Goal: Task Accomplishment & Management: Manage account settings

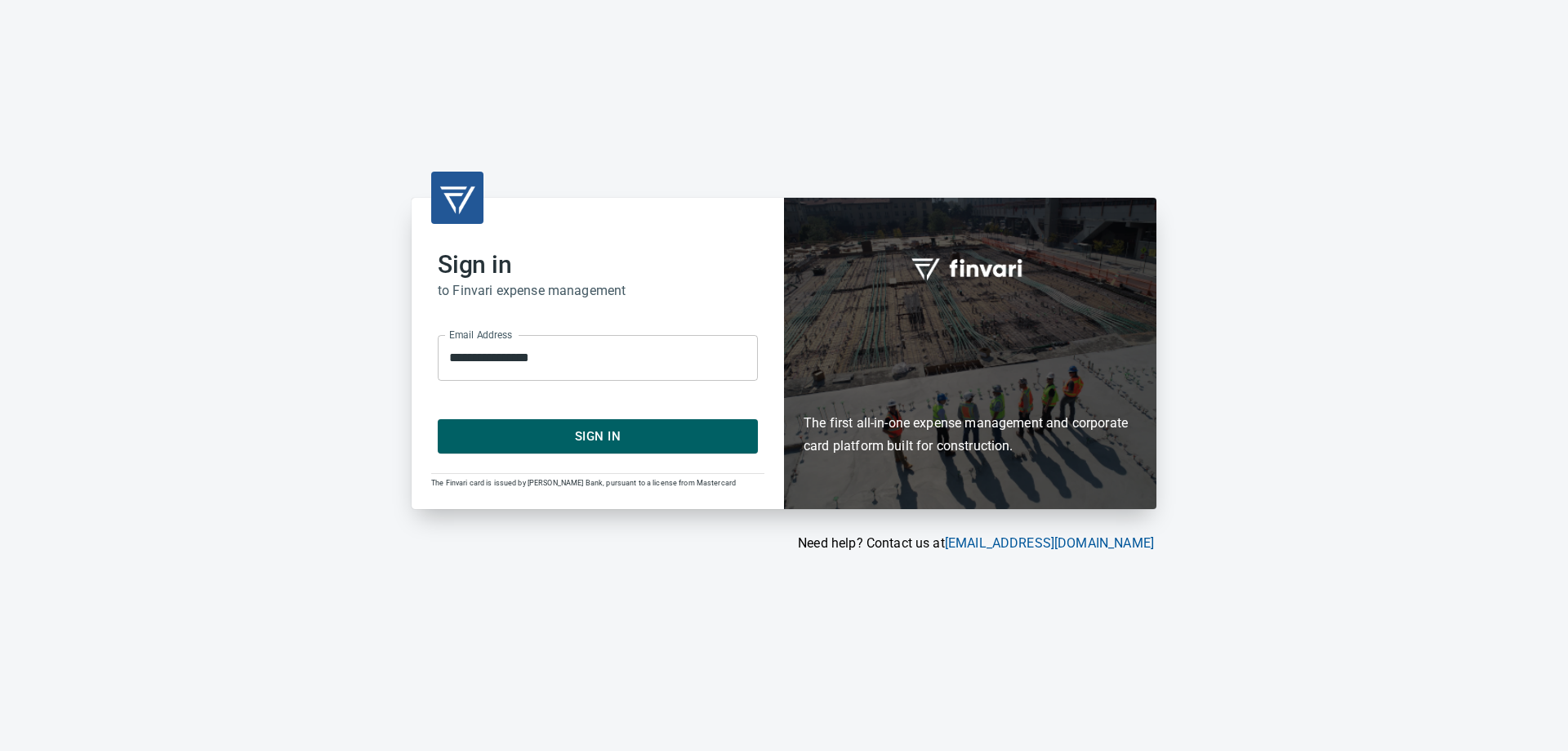
click at [547, 426] on span "Sign In" at bounding box center [597, 436] width 284 height 21
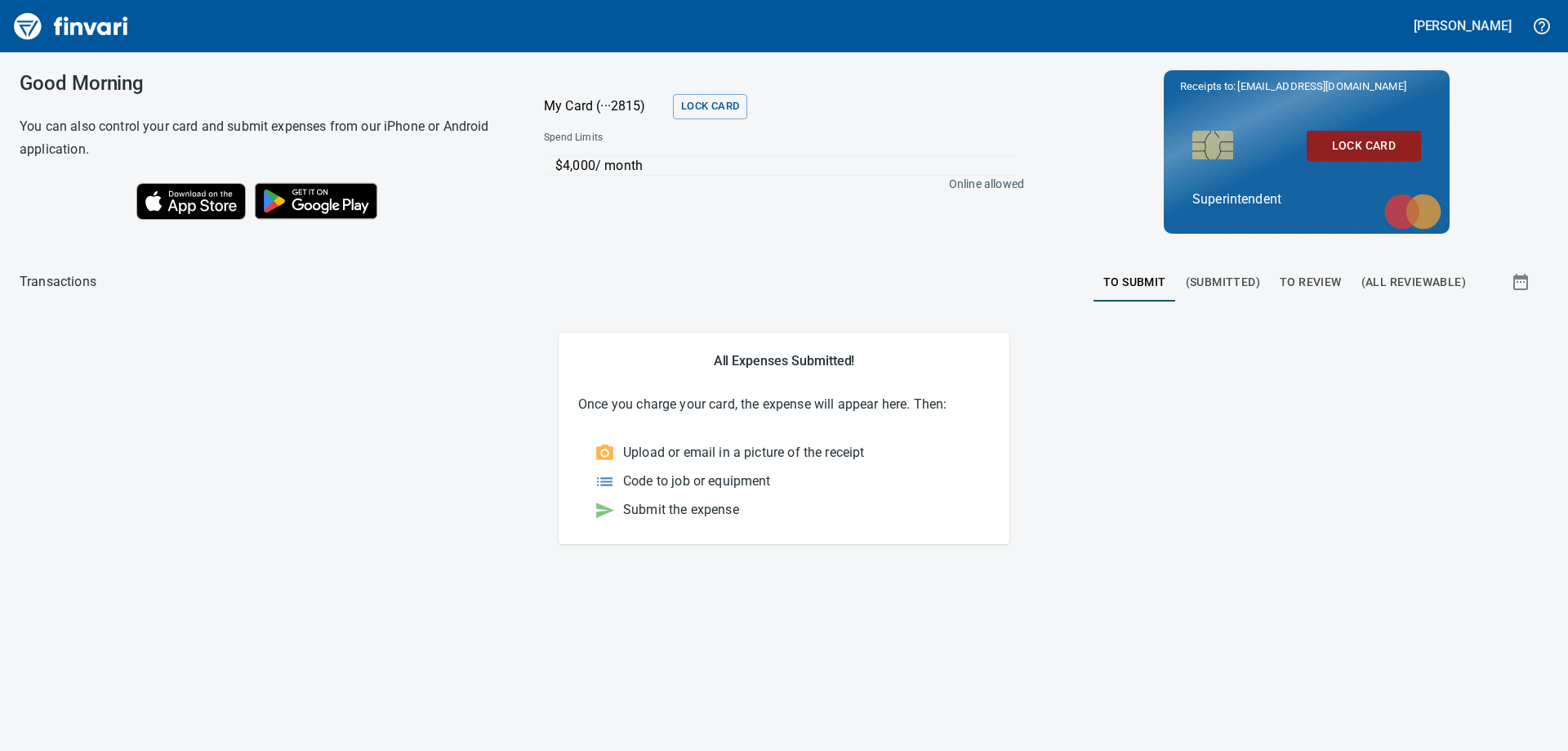
click at [1297, 287] on span "To Review" at bounding box center [1312, 282] width 62 height 20
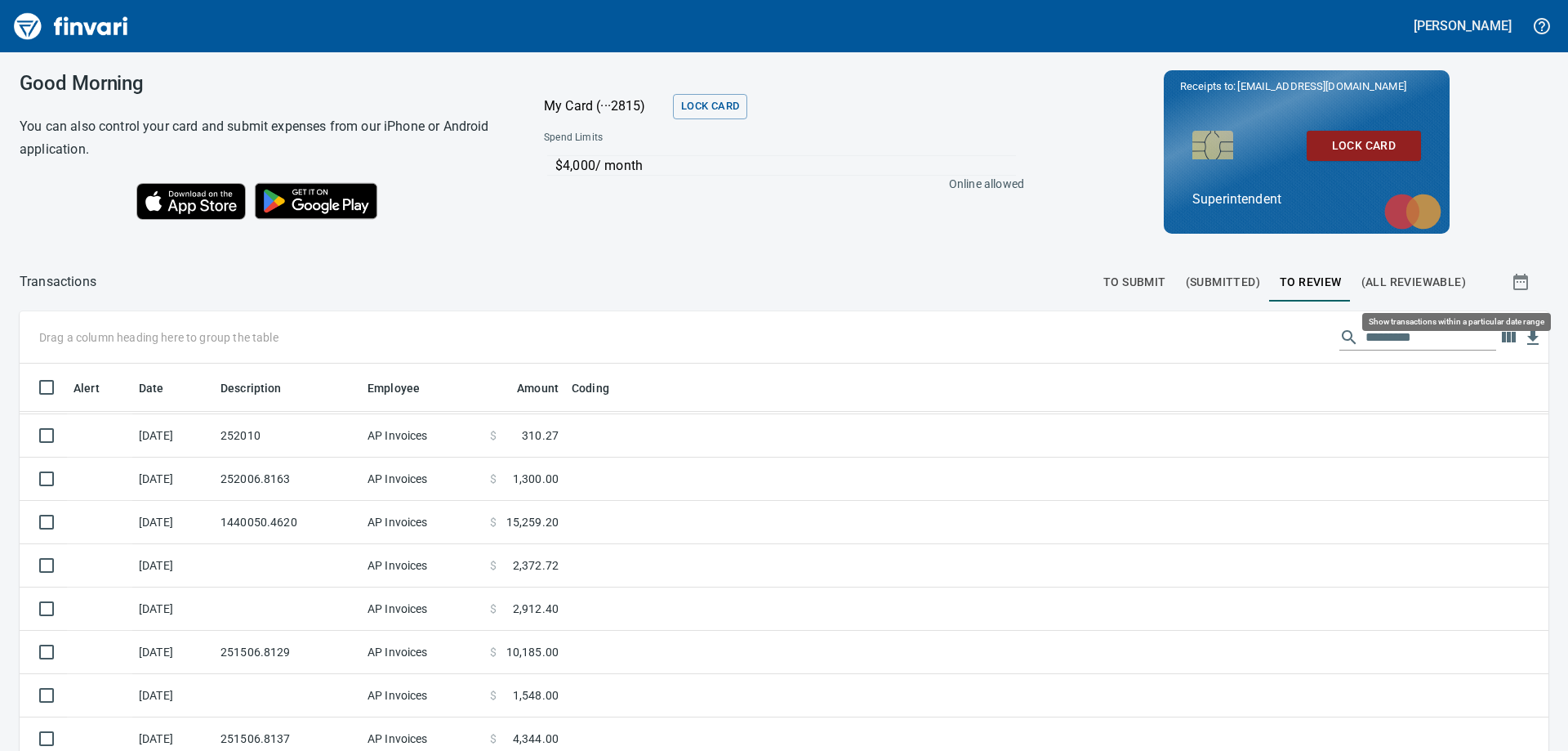
scroll to position [559, 1492]
click at [1502, 340] on icon "button" at bounding box center [1509, 336] width 14 height 11
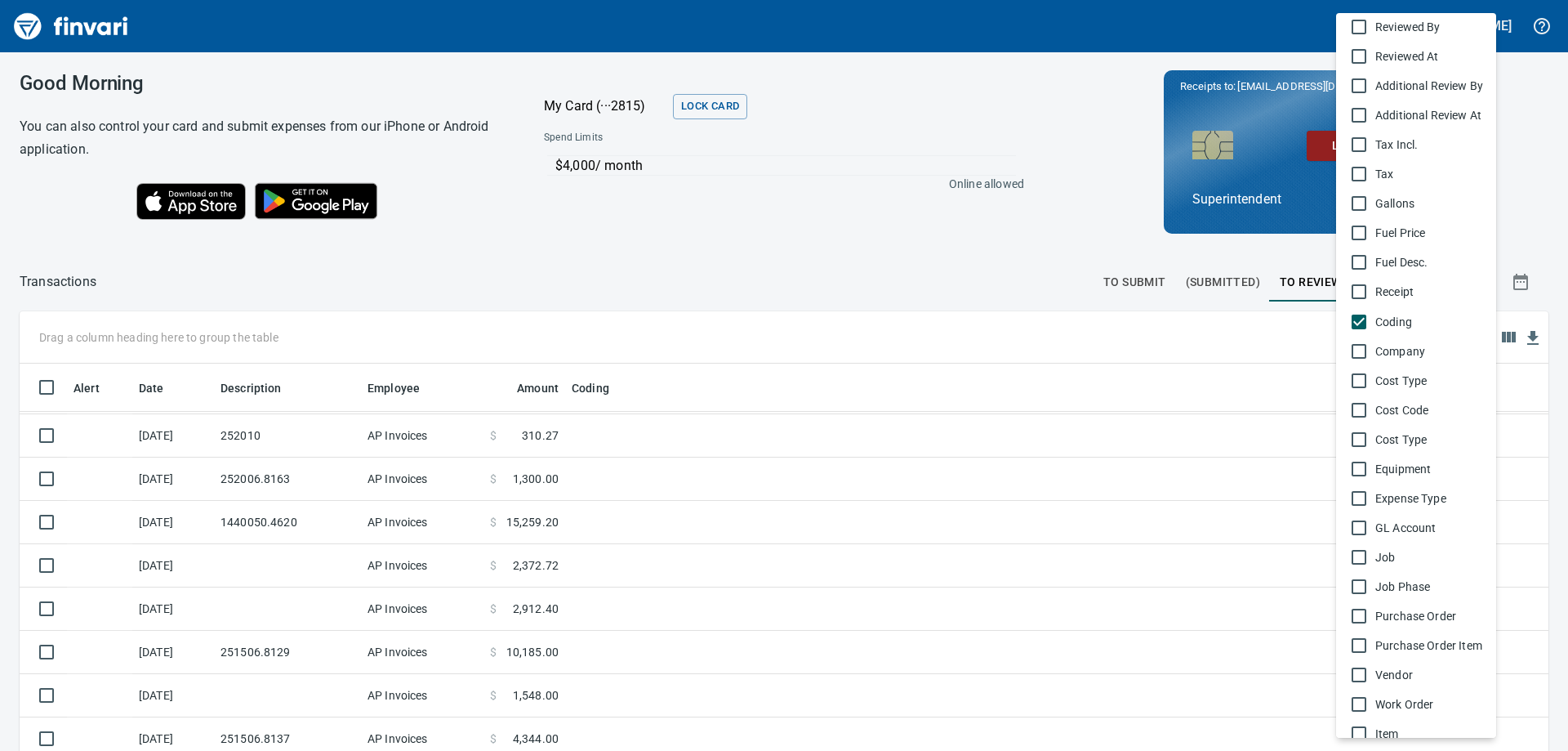
scroll to position [731, 0]
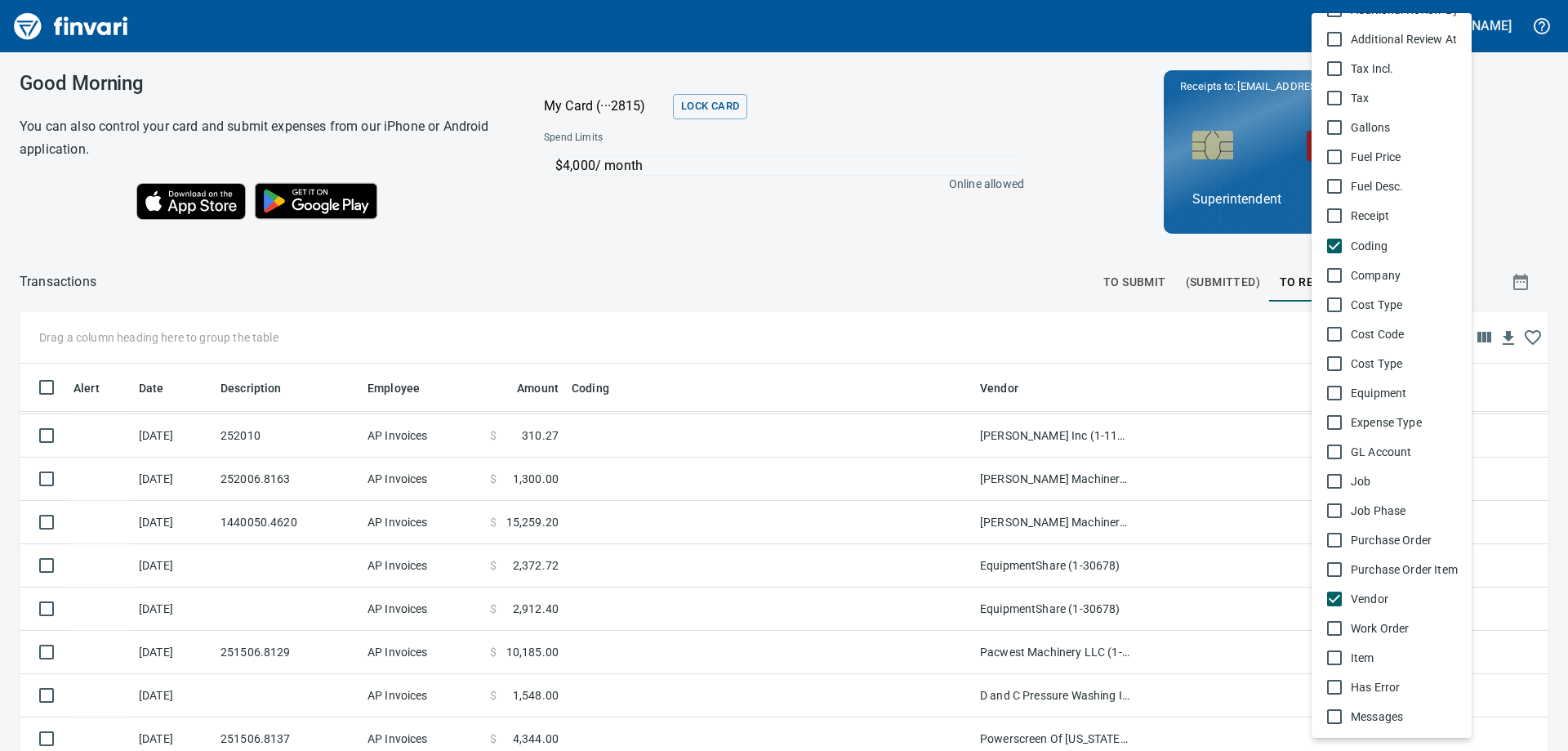
click at [962, 225] on div at bounding box center [784, 376] width 1568 height 751
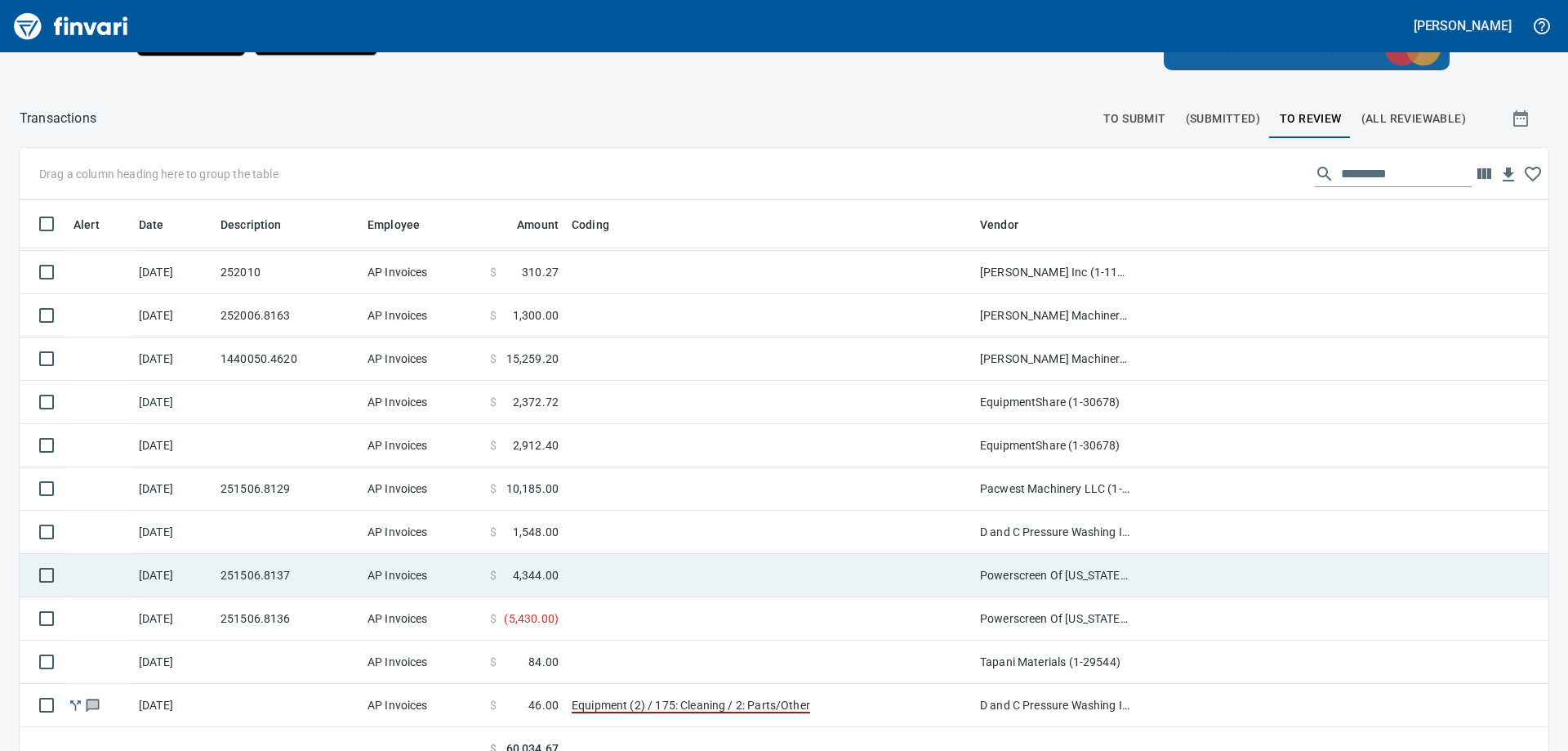
scroll to position [183, 0]
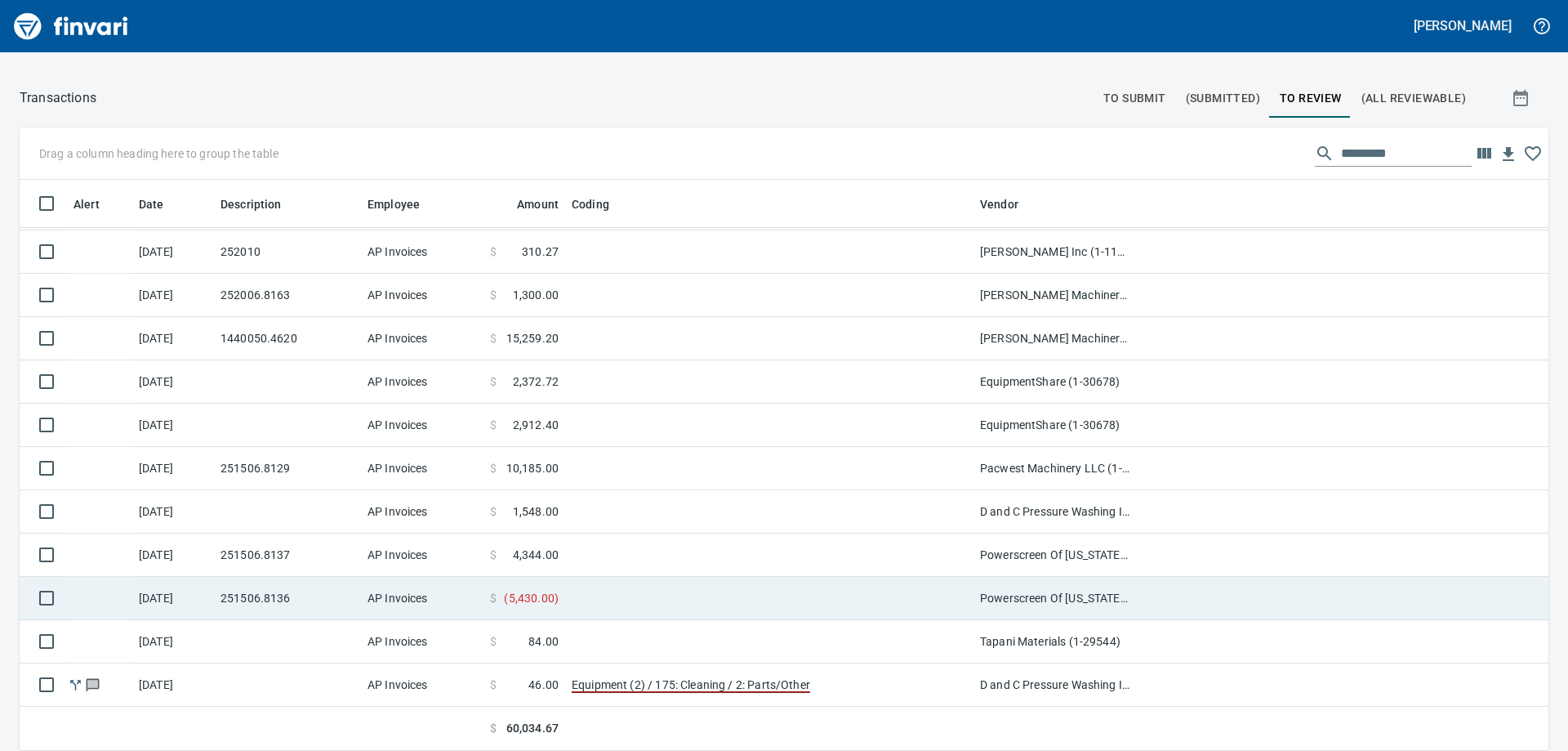
click at [548, 599] on span "( 5,430.00 )" at bounding box center [531, 598] width 55 height 17
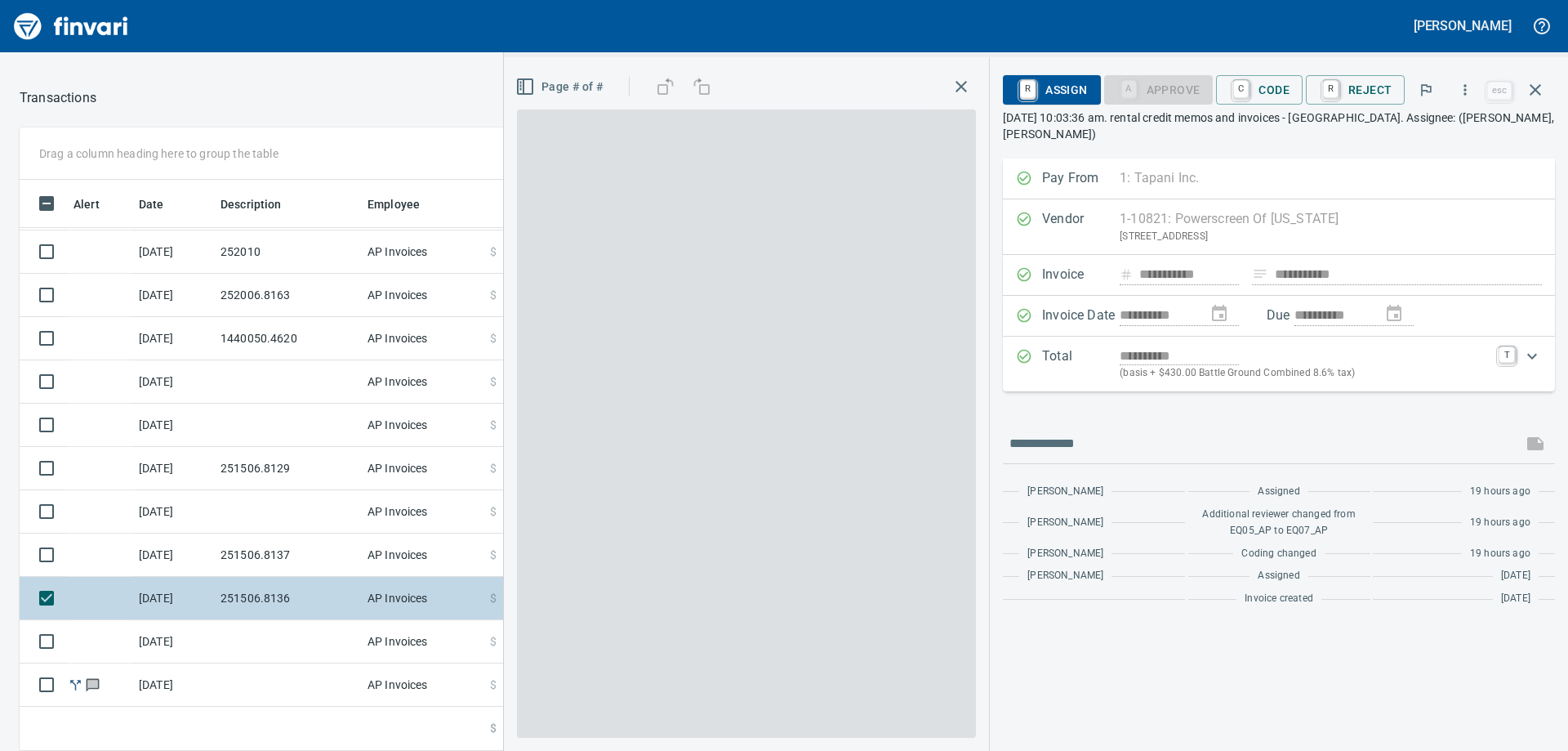
scroll to position [546, 1083]
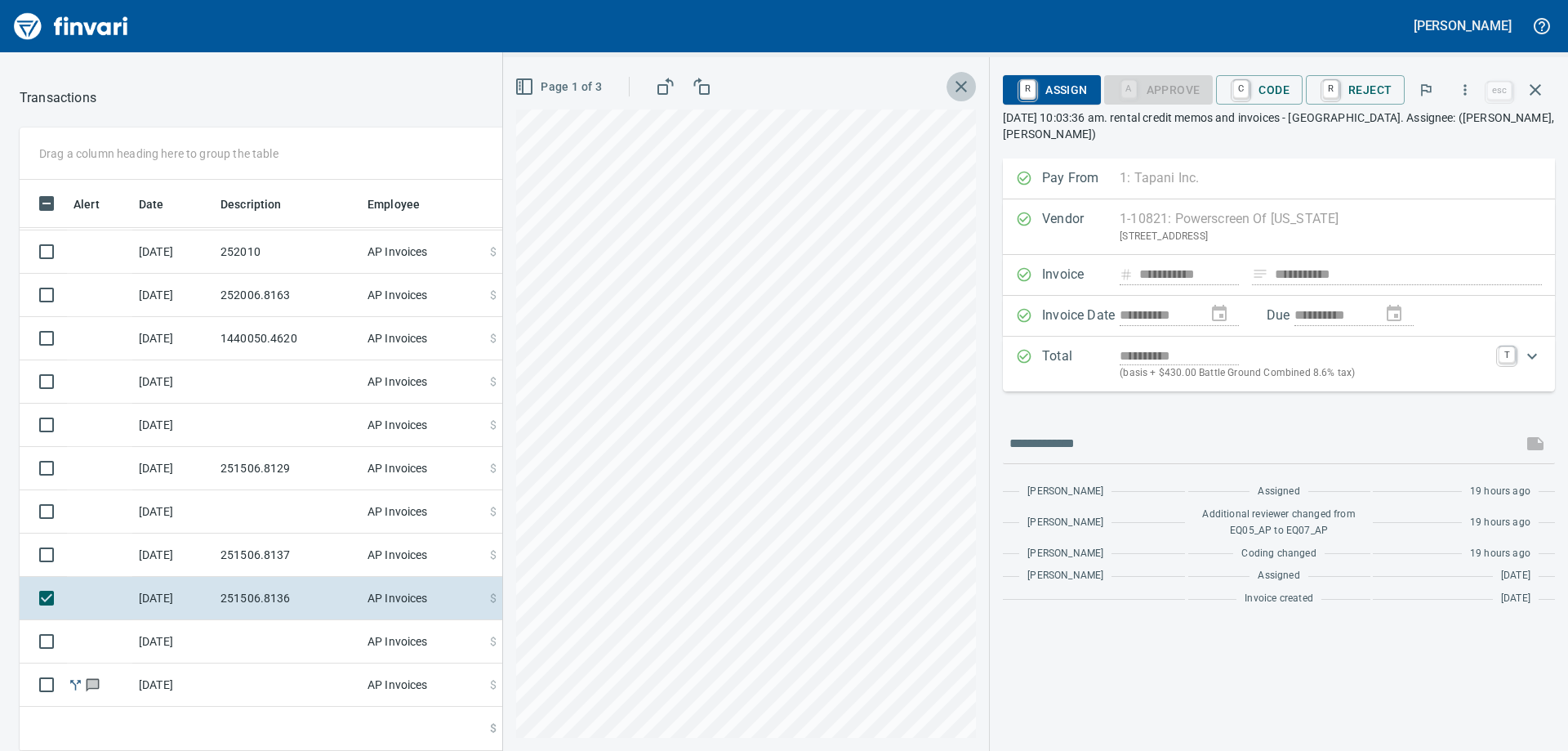
click at [965, 85] on icon "button" at bounding box center [961, 87] width 12 height 12
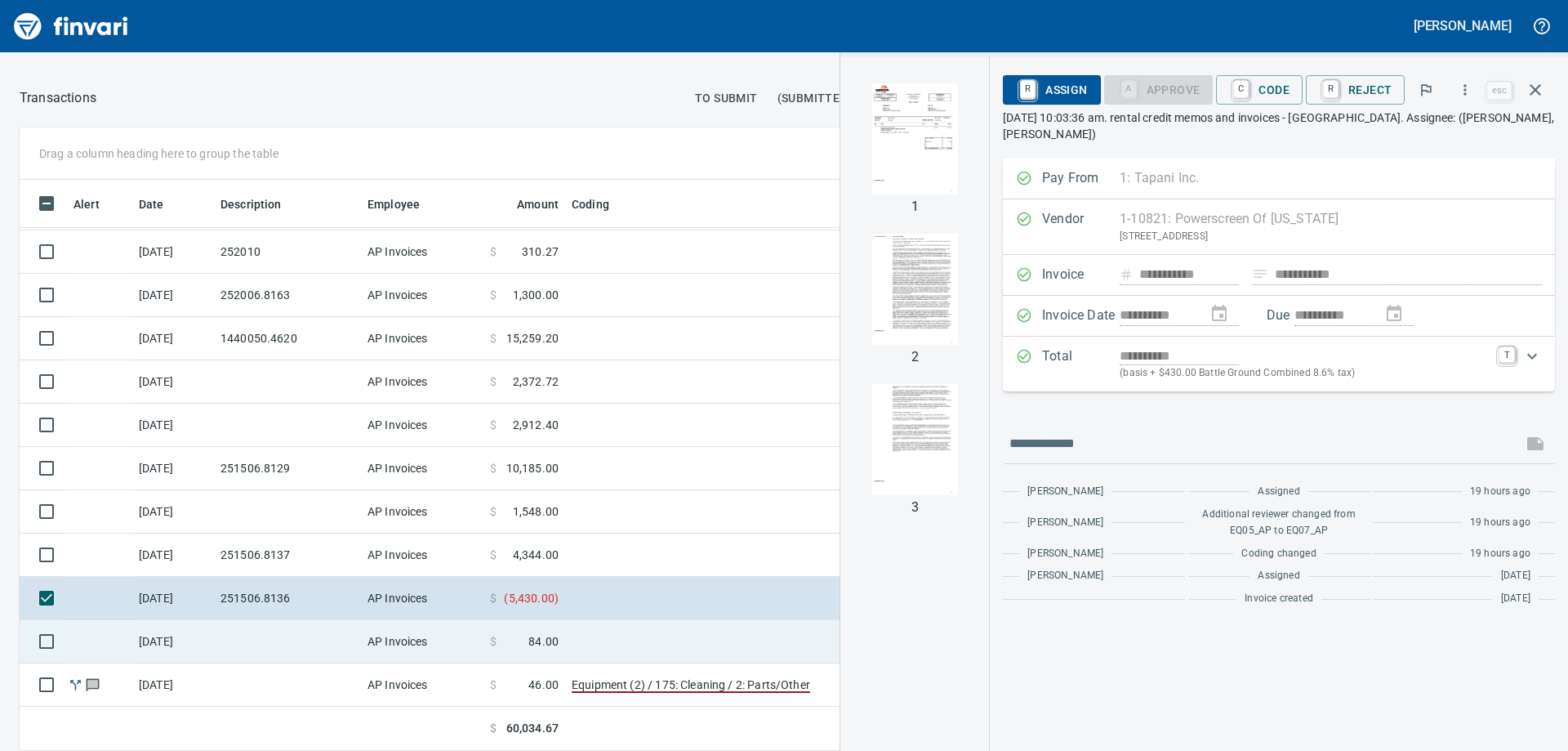
scroll to position [746, 0]
click at [324, 629] on td at bounding box center [287, 641] width 147 height 43
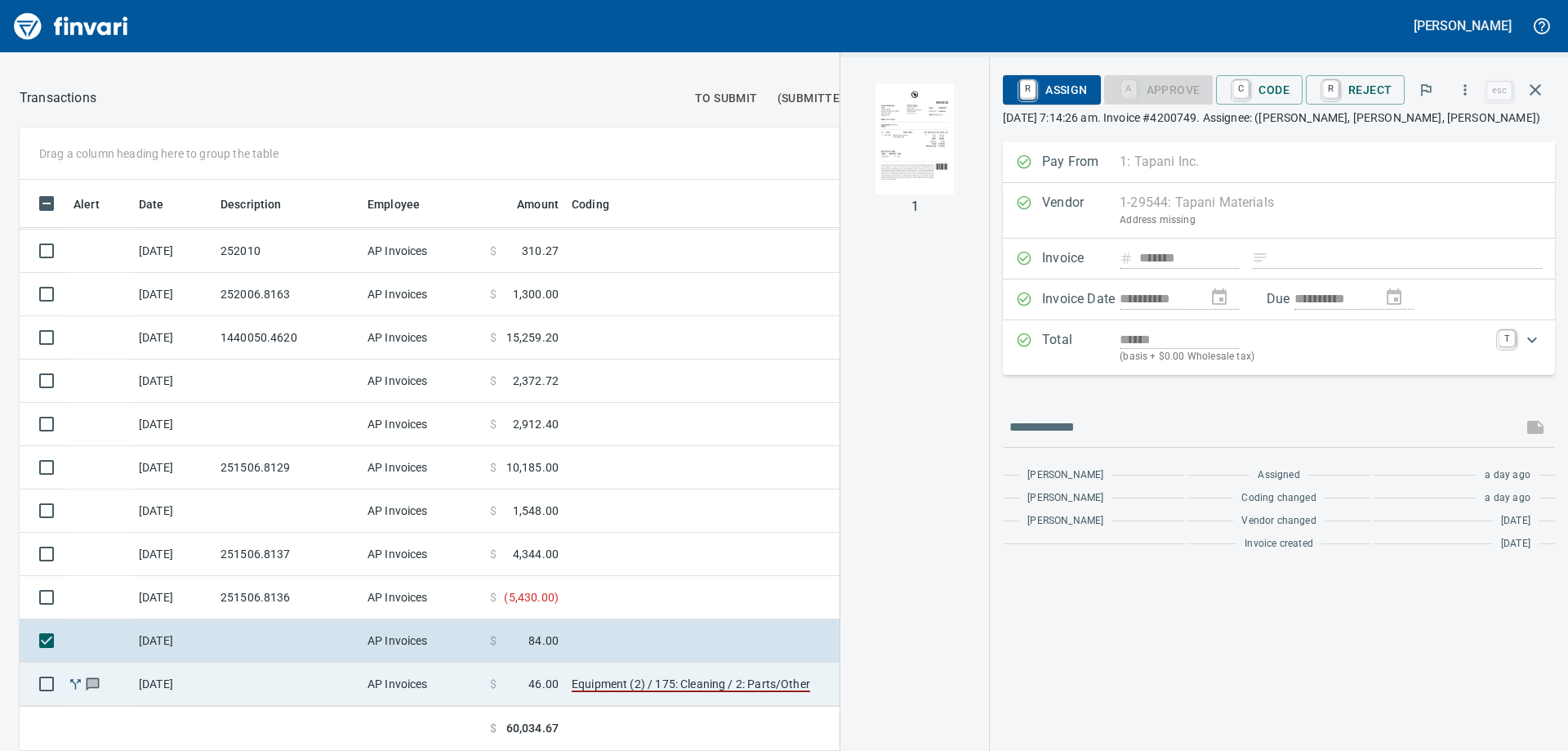
click at [325, 683] on td at bounding box center [287, 684] width 147 height 43
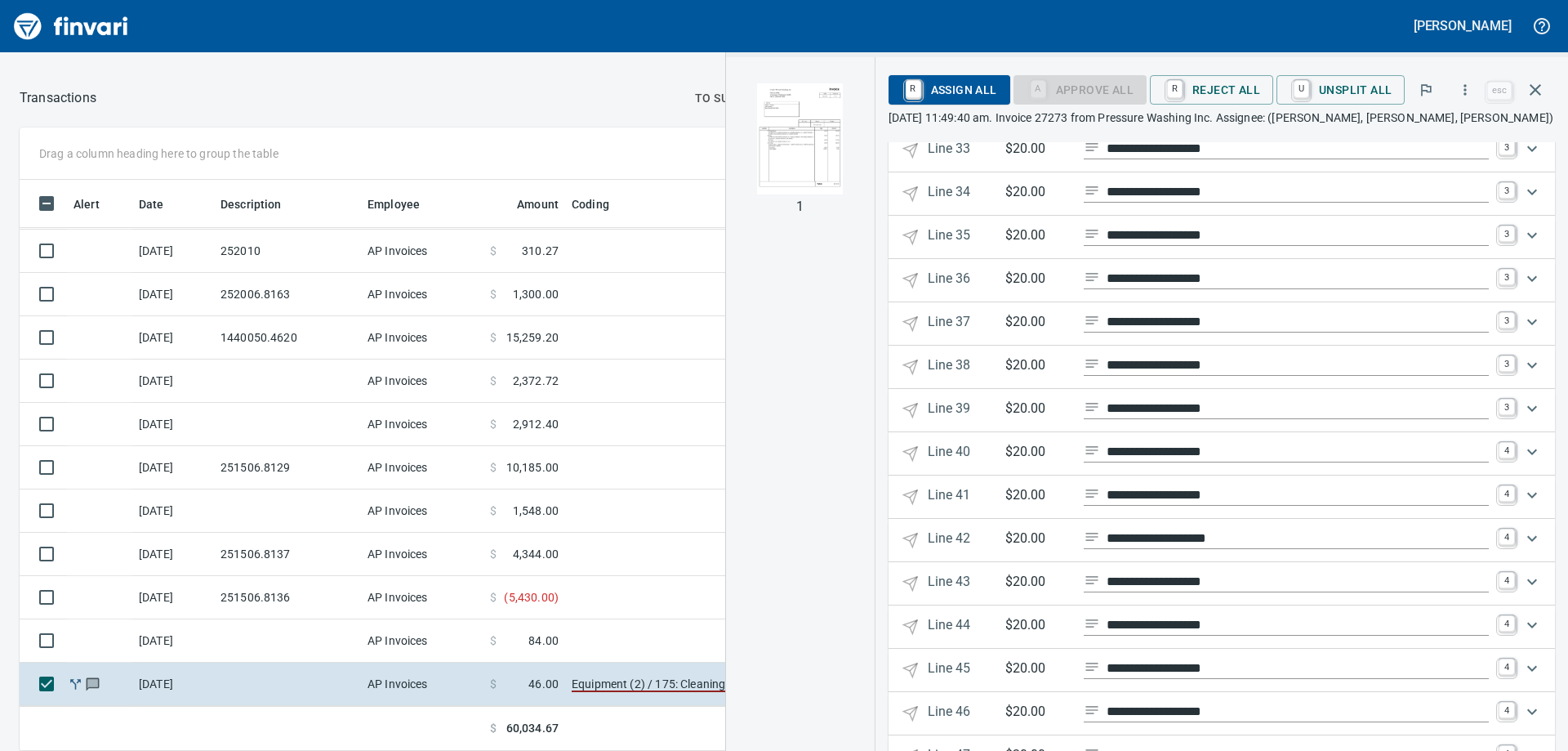
scroll to position [1864, 0]
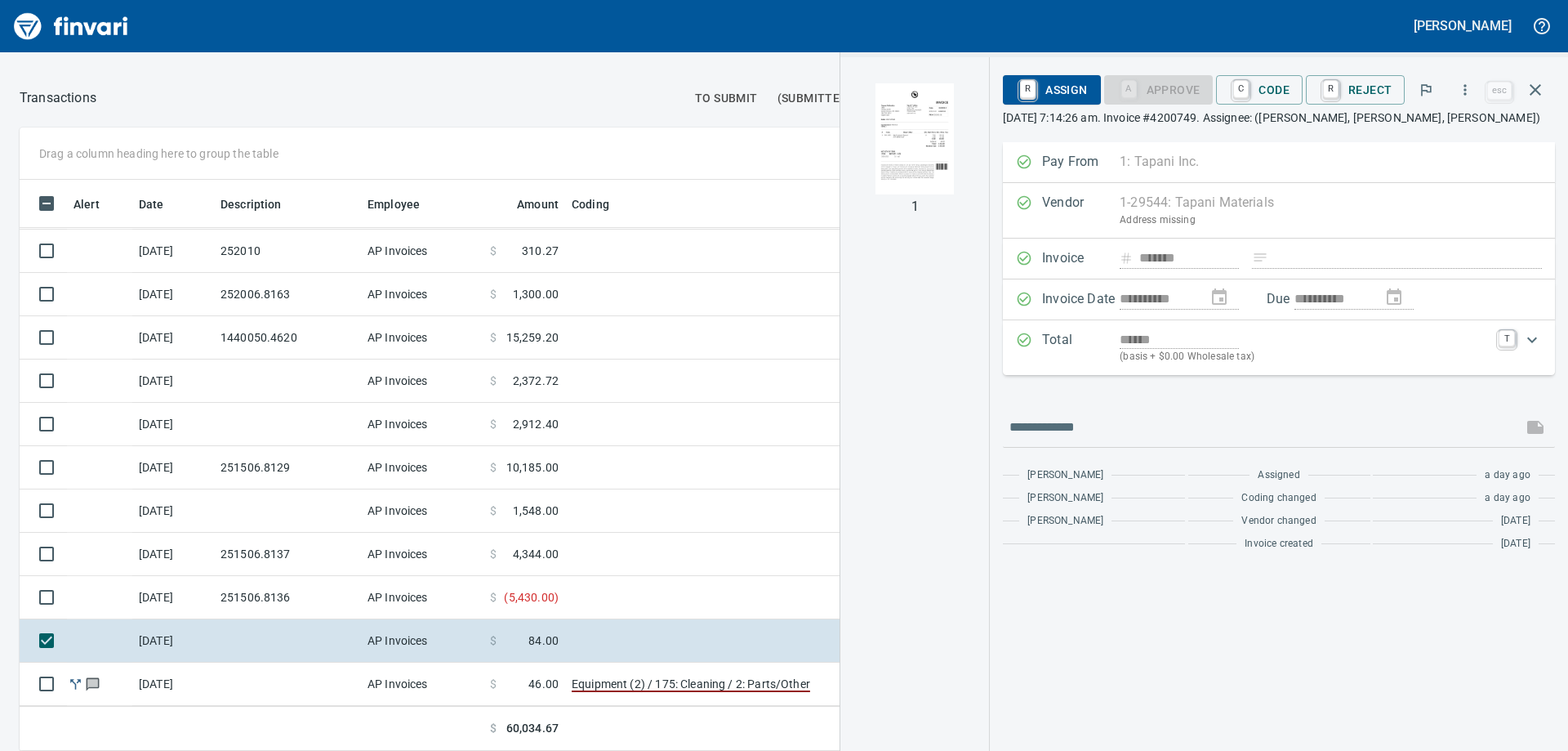
click at [912, 128] on img "button" at bounding box center [915, 138] width 111 height 111
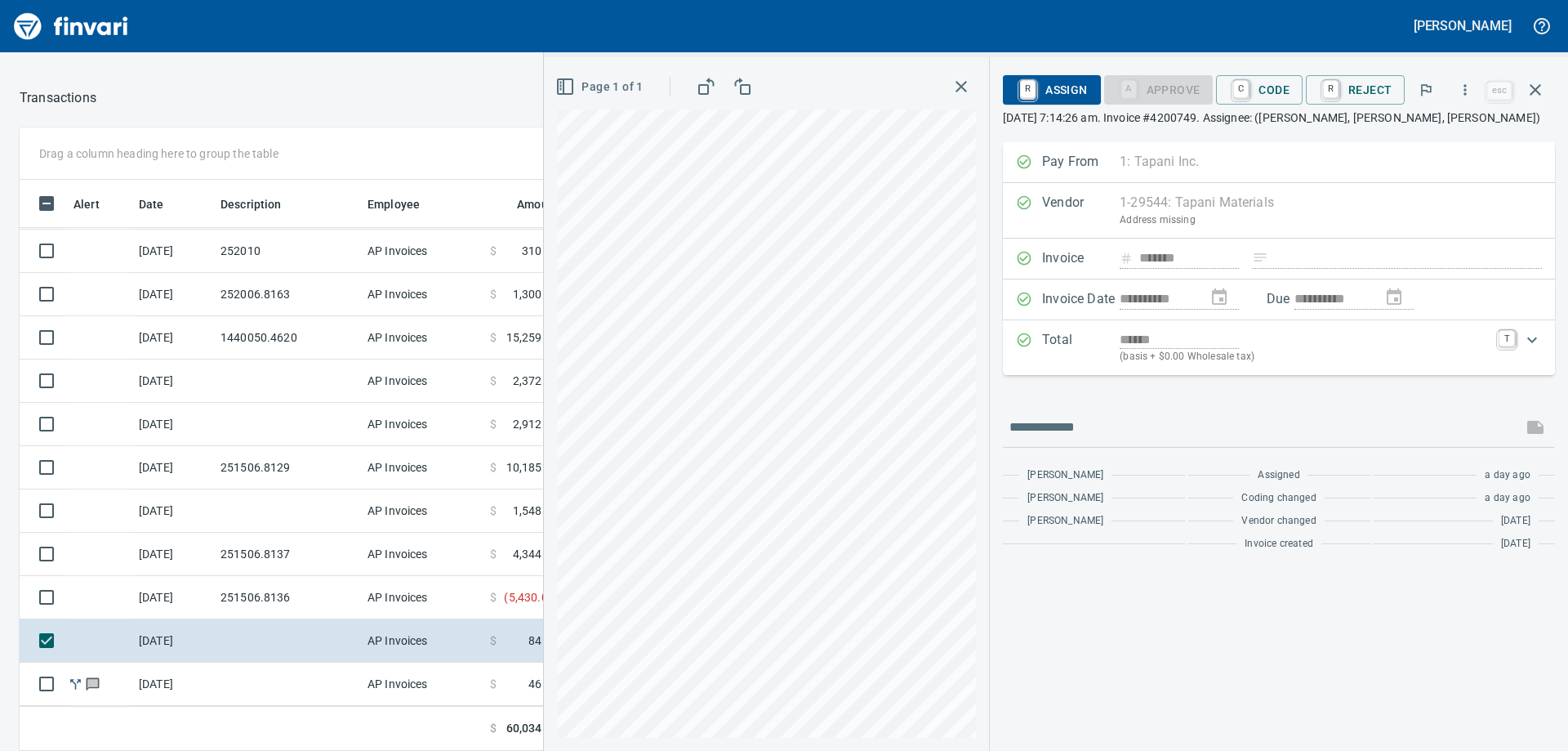
click at [325, 93] on div at bounding box center [391, 98] width 589 height 39
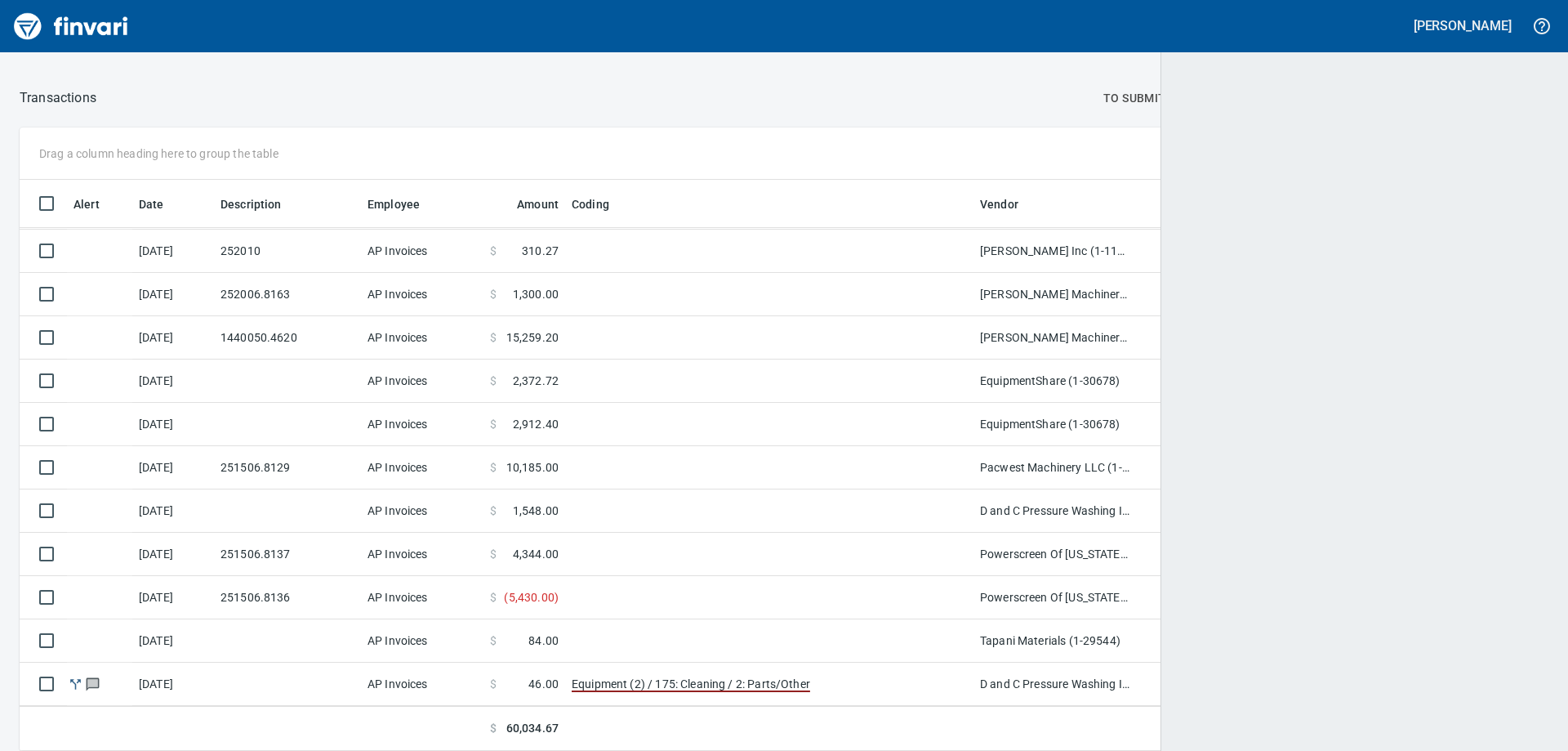
scroll to position [559, 1492]
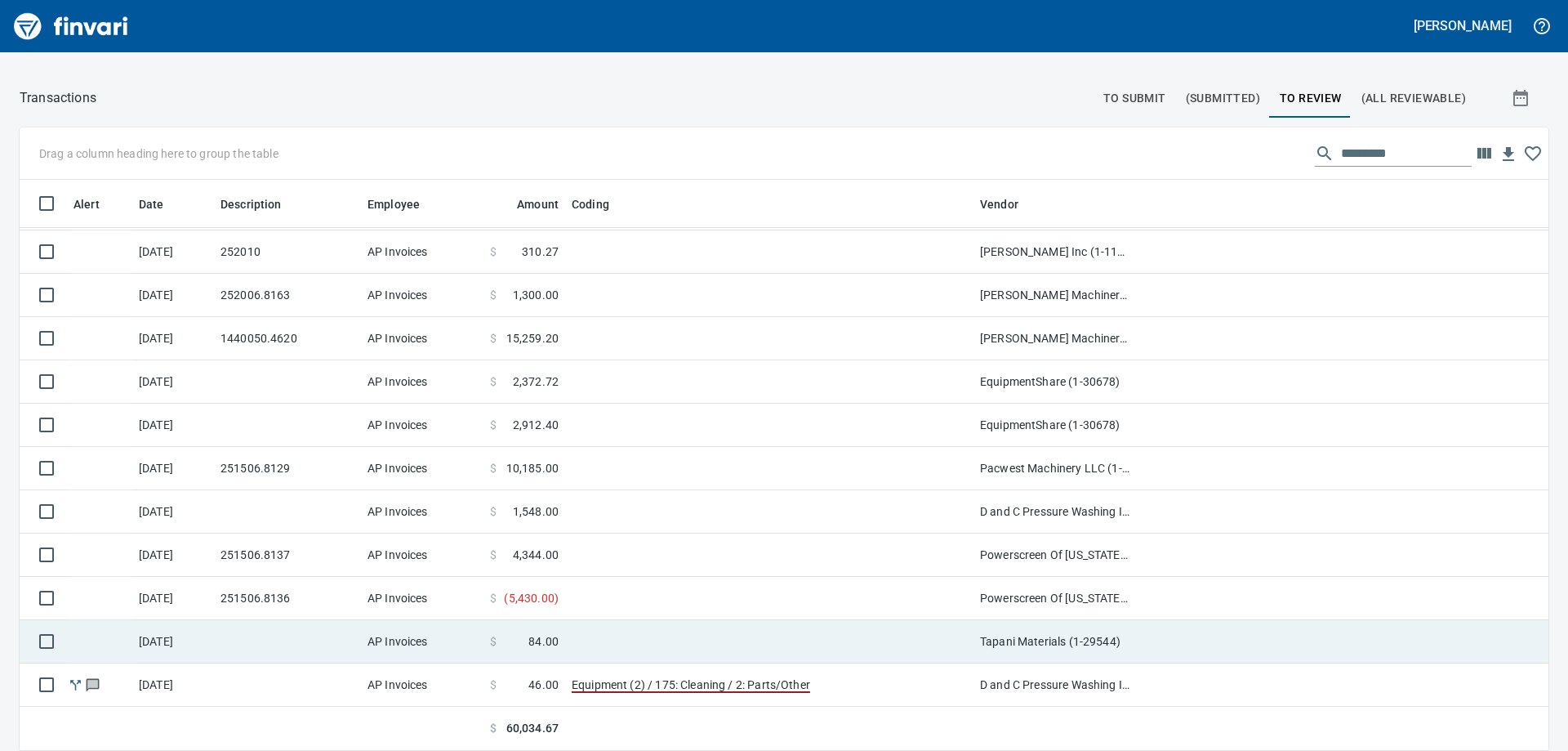
click at [303, 644] on td at bounding box center [287, 642] width 147 height 43
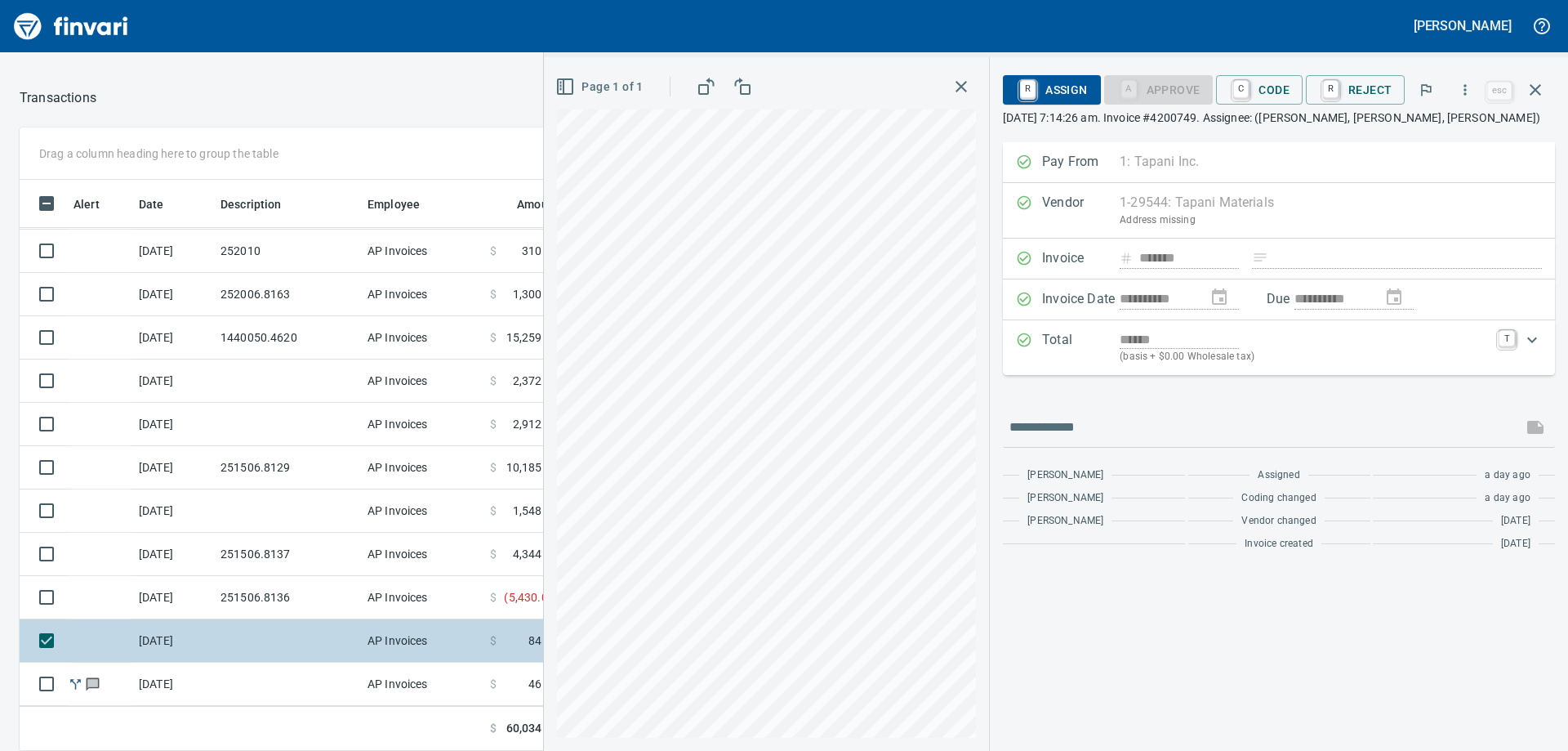
scroll to position [746, 0]
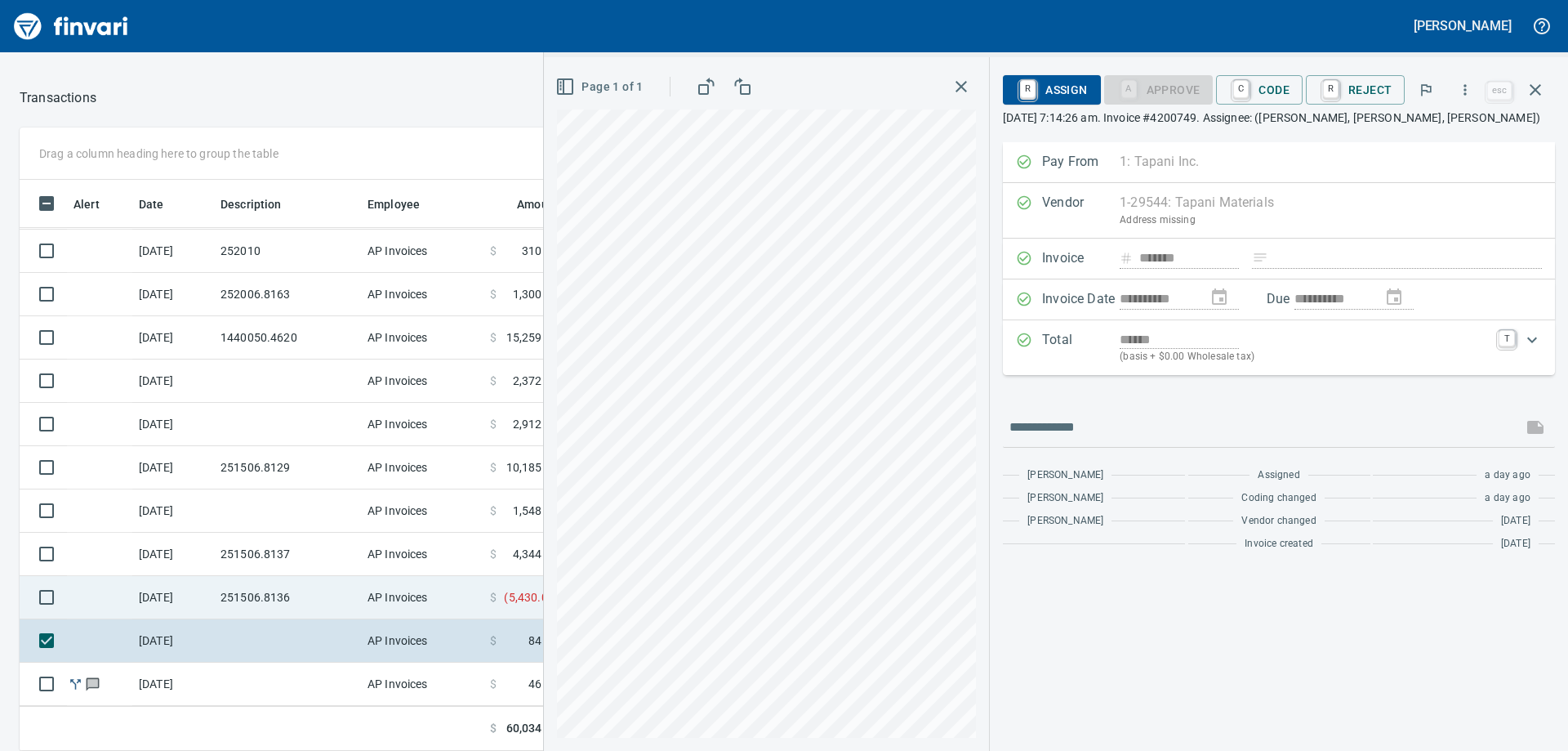
click at [274, 579] on td "251506.8136" at bounding box center [287, 598] width 147 height 43
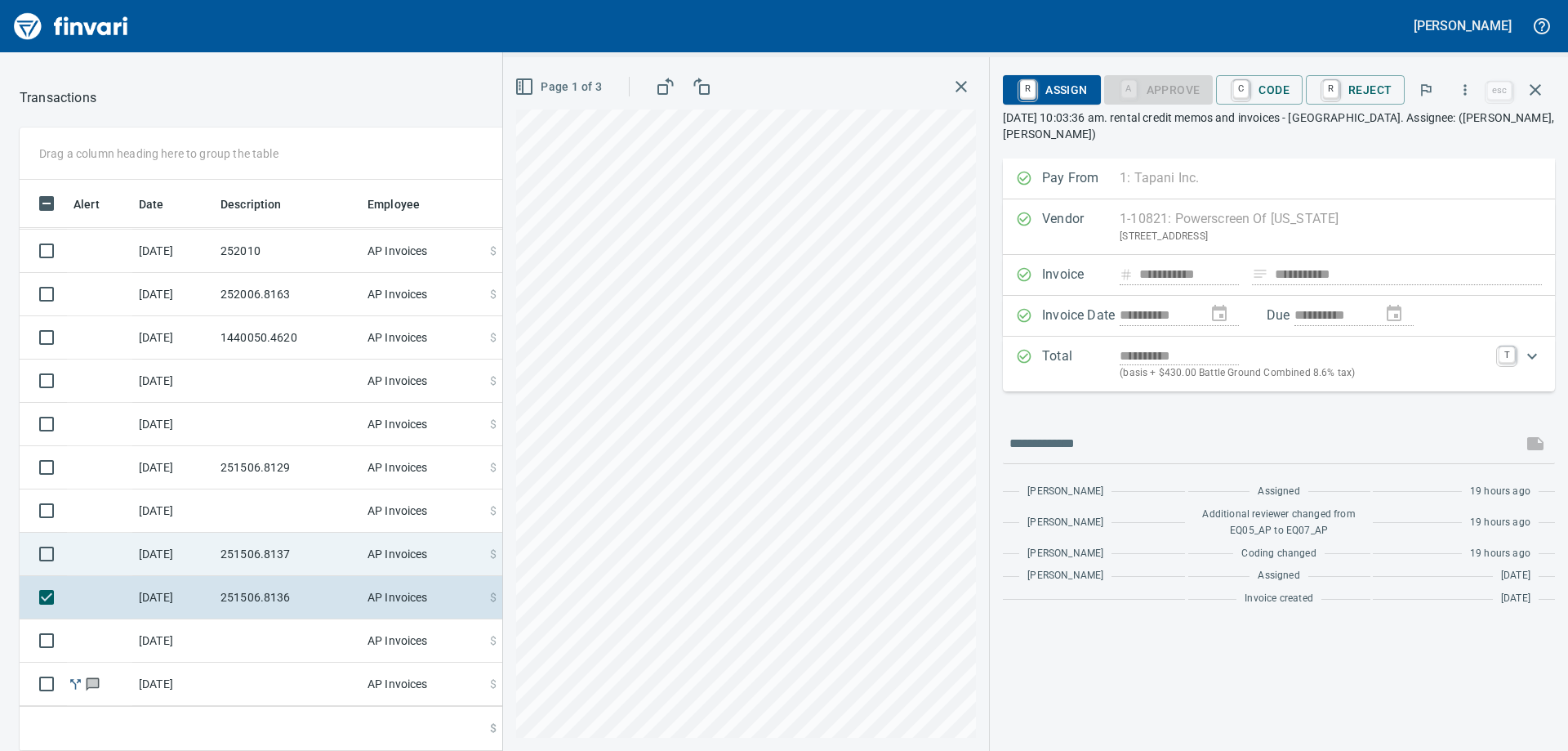
click at [276, 540] on td "251506.8137" at bounding box center [287, 554] width 147 height 43
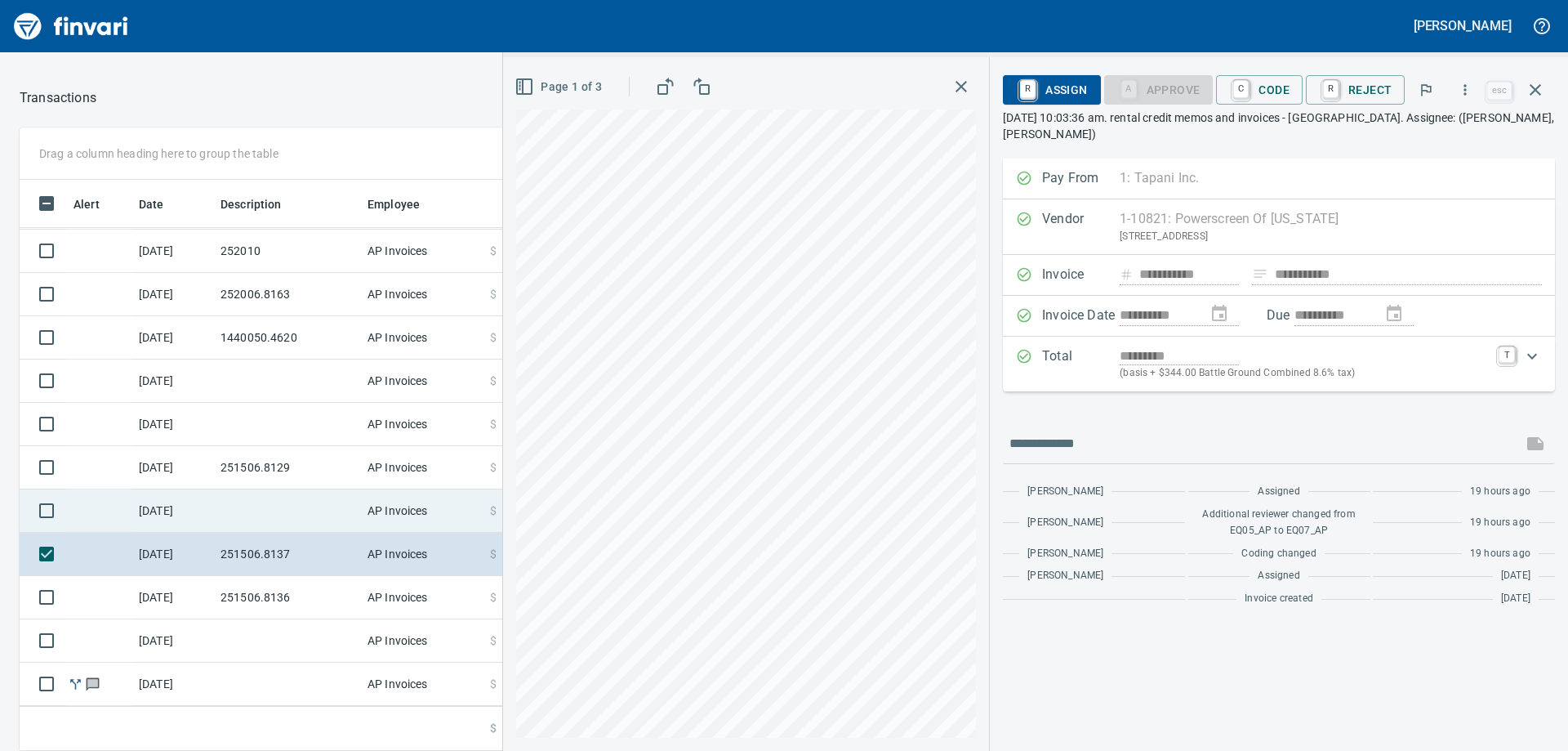
click at [273, 500] on td at bounding box center [287, 511] width 147 height 43
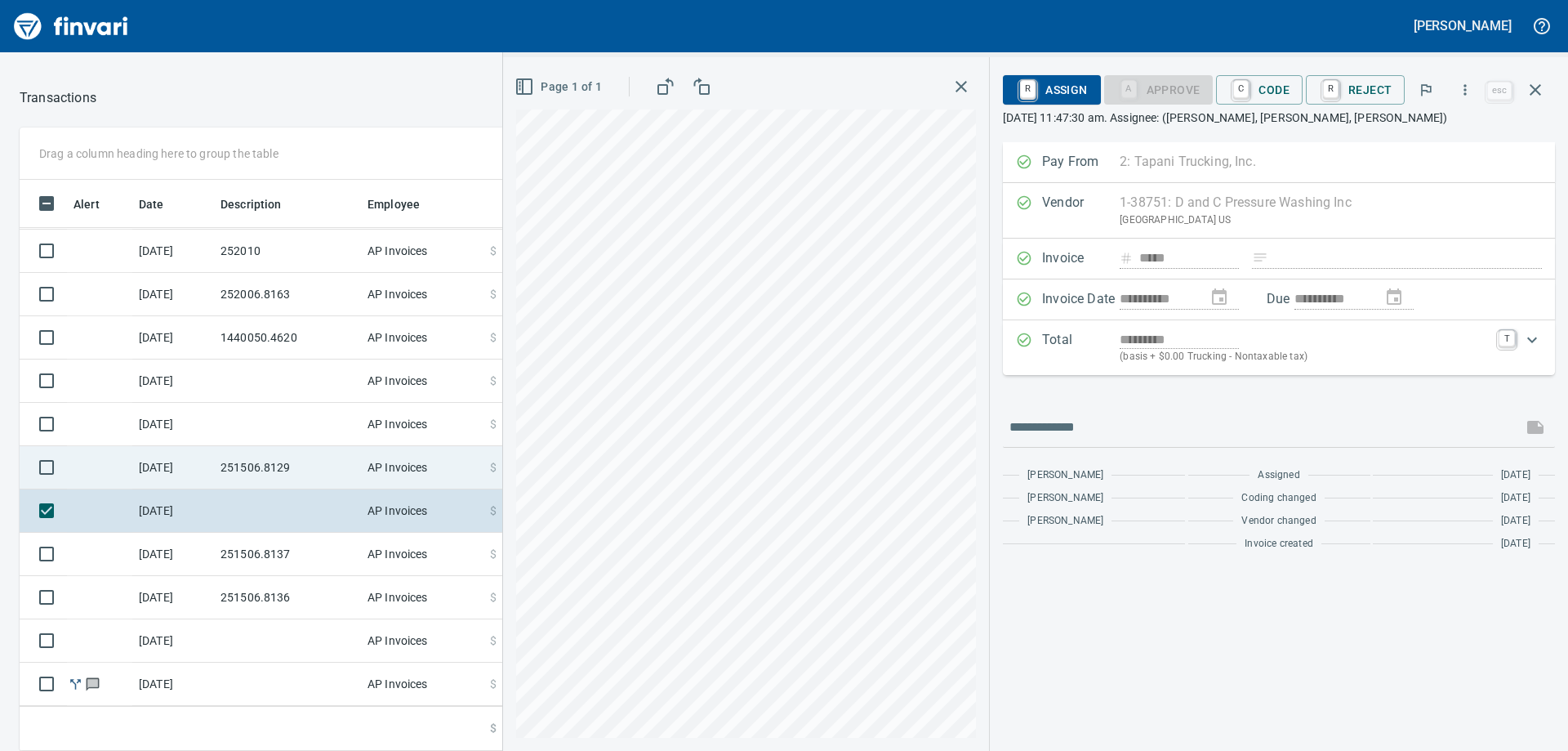
click at [280, 447] on td "251506.8129" at bounding box center [287, 467] width 147 height 43
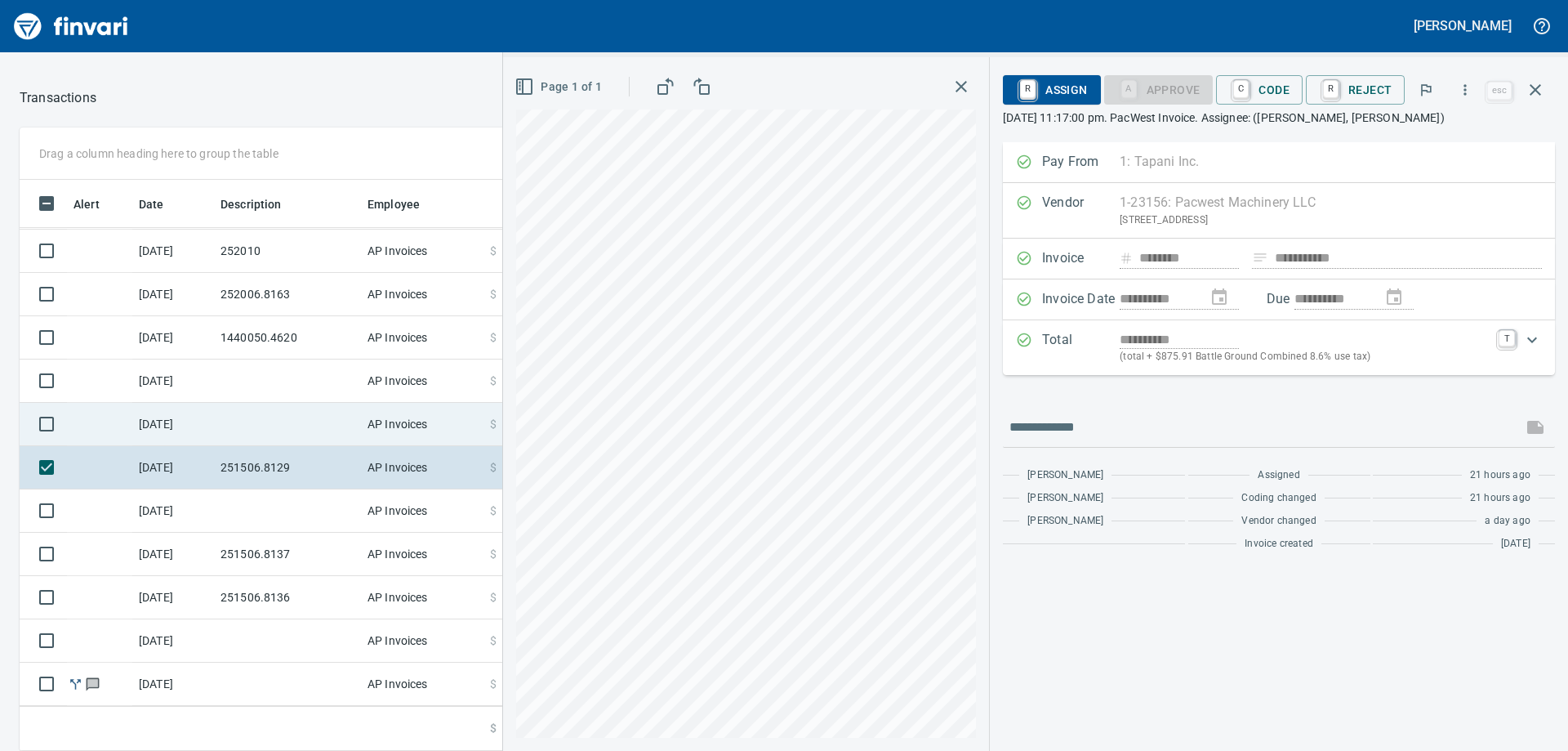
click at [284, 410] on td at bounding box center [287, 424] width 147 height 43
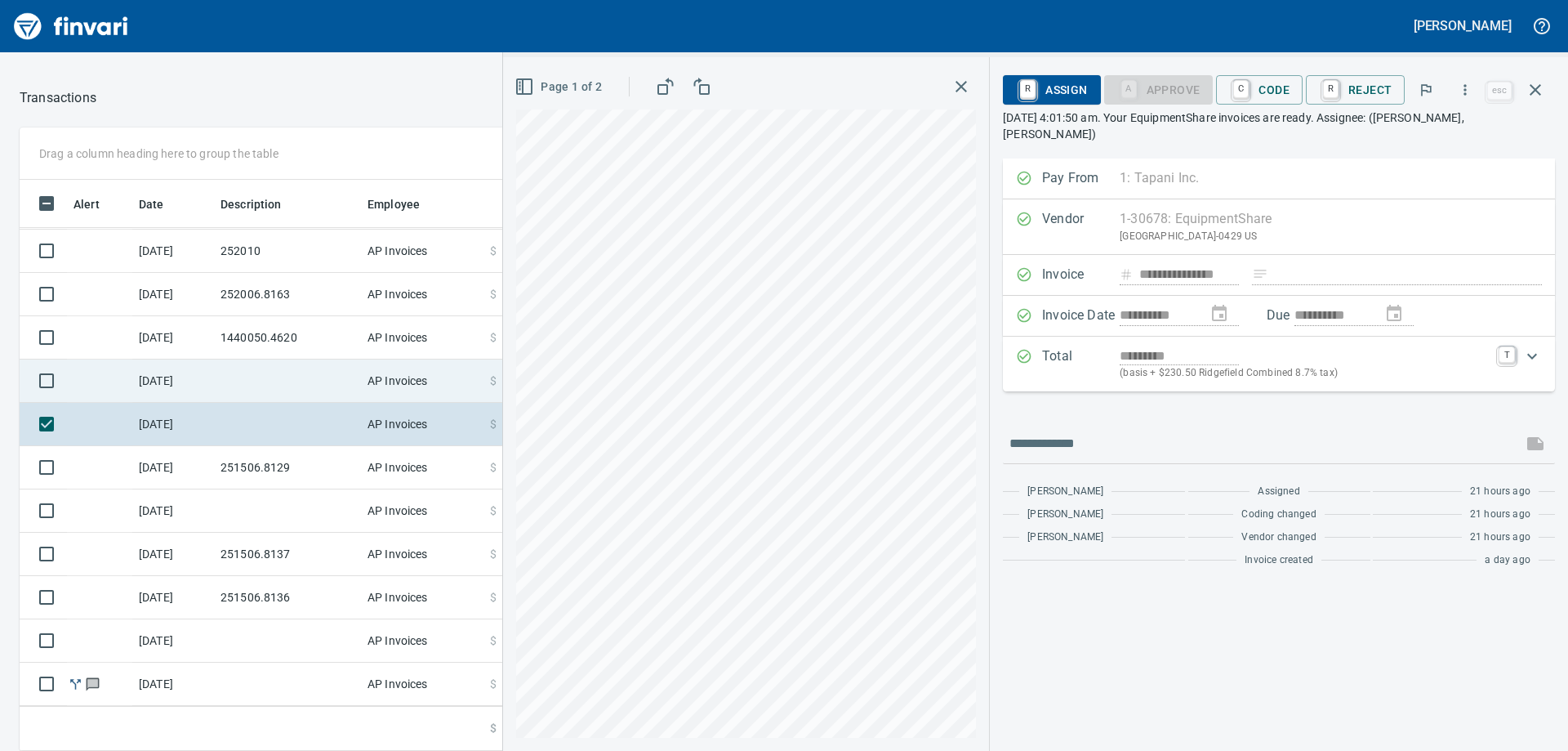
click at [274, 360] on td at bounding box center [287, 381] width 147 height 43
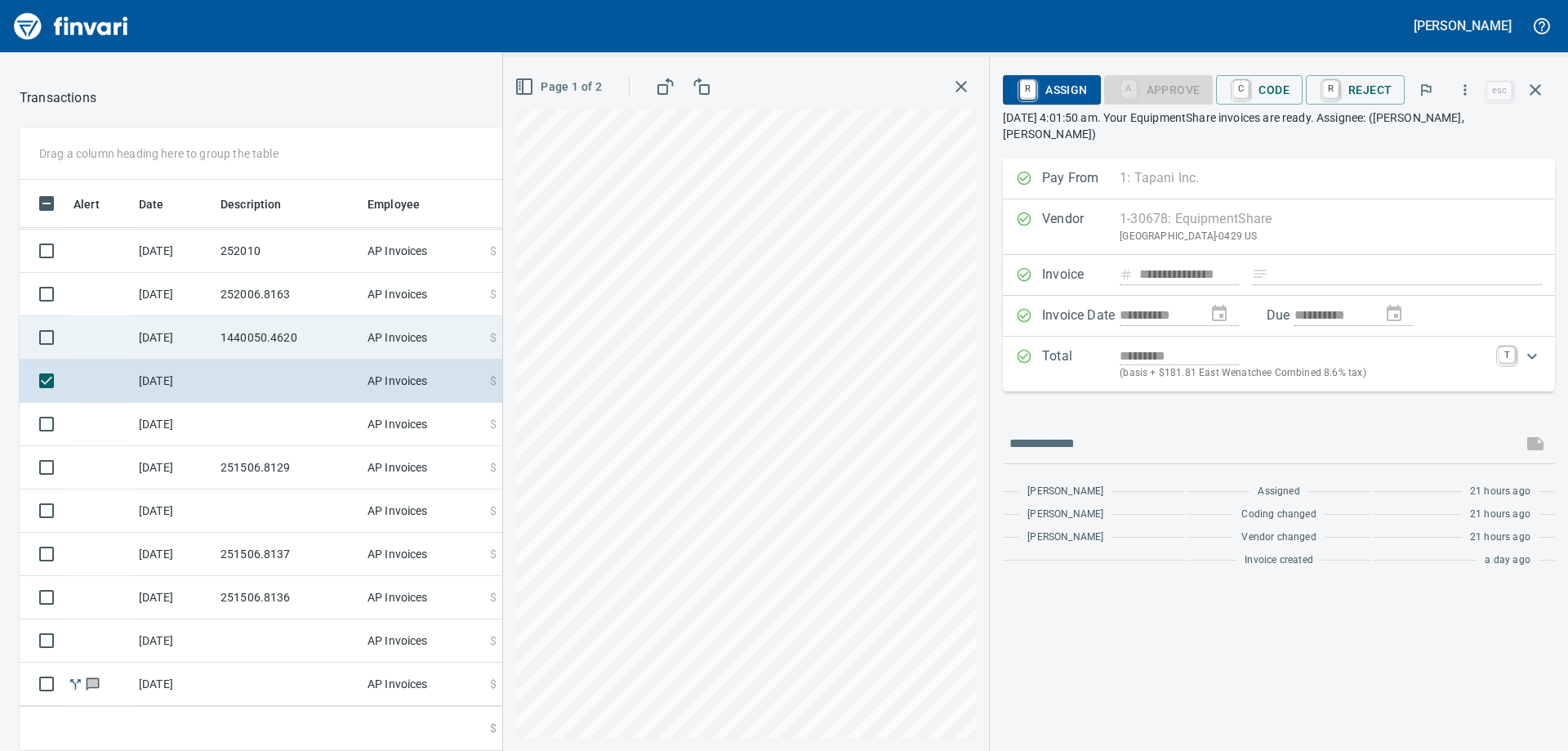
click at [284, 321] on td "1440050.4620" at bounding box center [287, 337] width 147 height 43
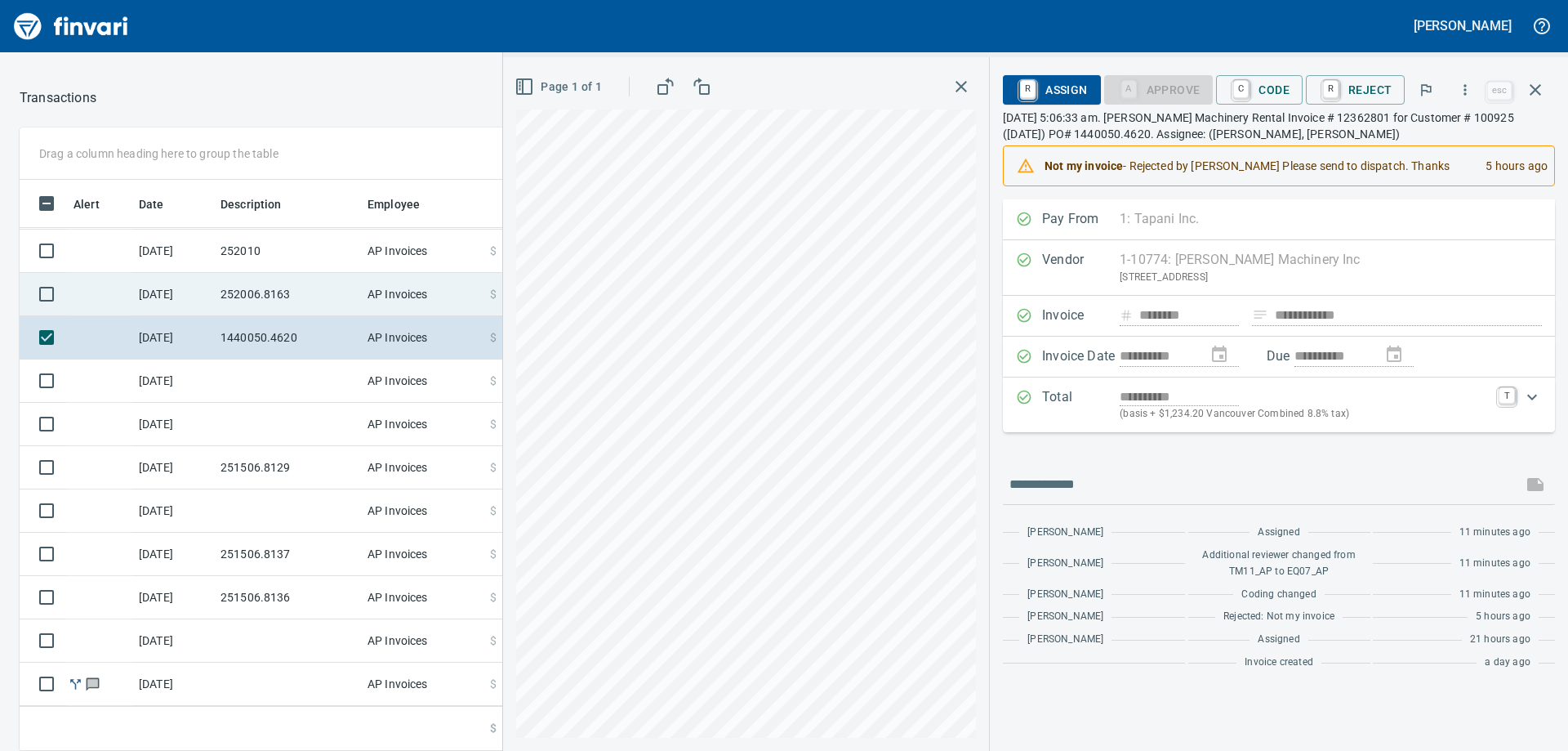
click at [275, 289] on td "252006.8163" at bounding box center [287, 295] width 147 height 43
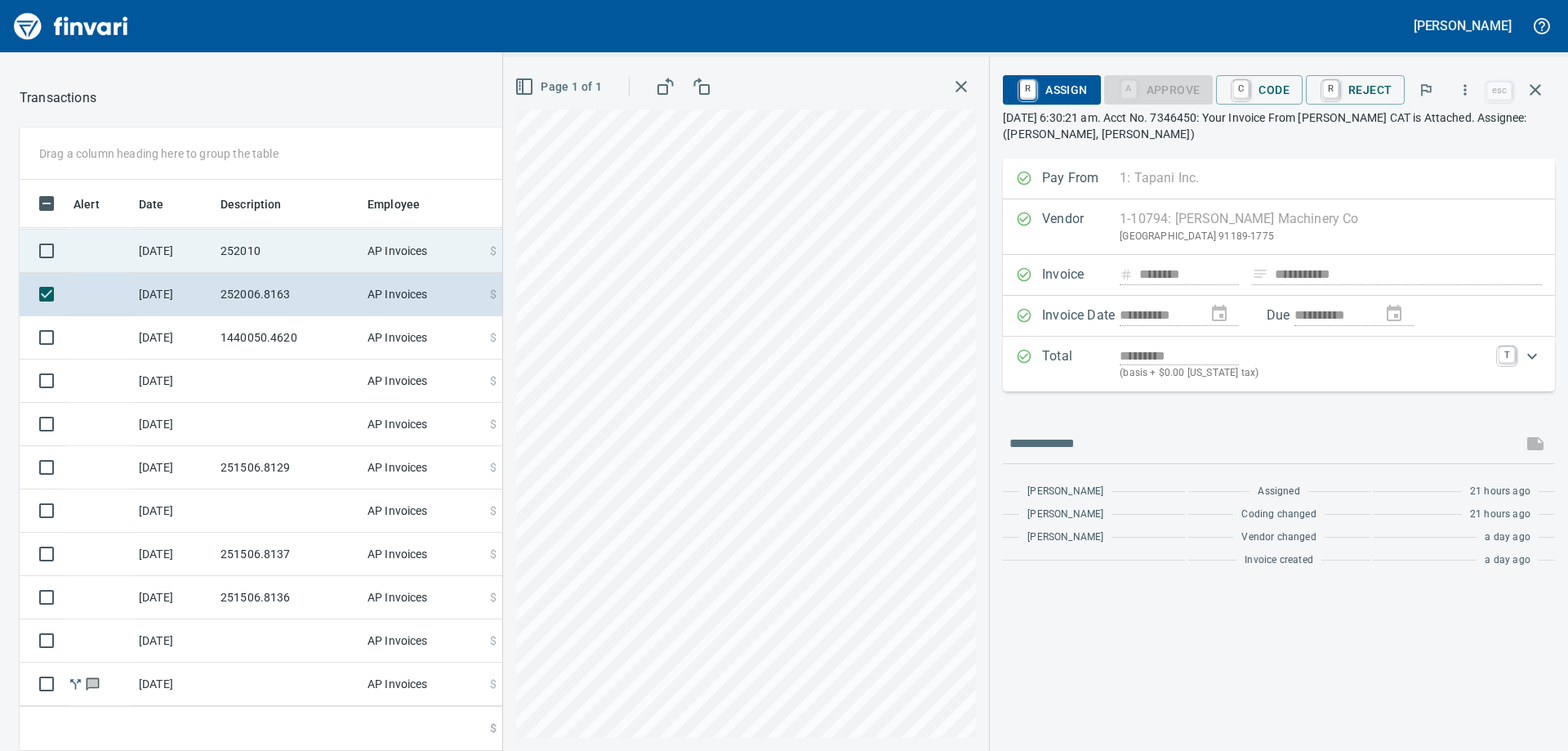
click at [273, 245] on td "252010" at bounding box center [287, 251] width 147 height 43
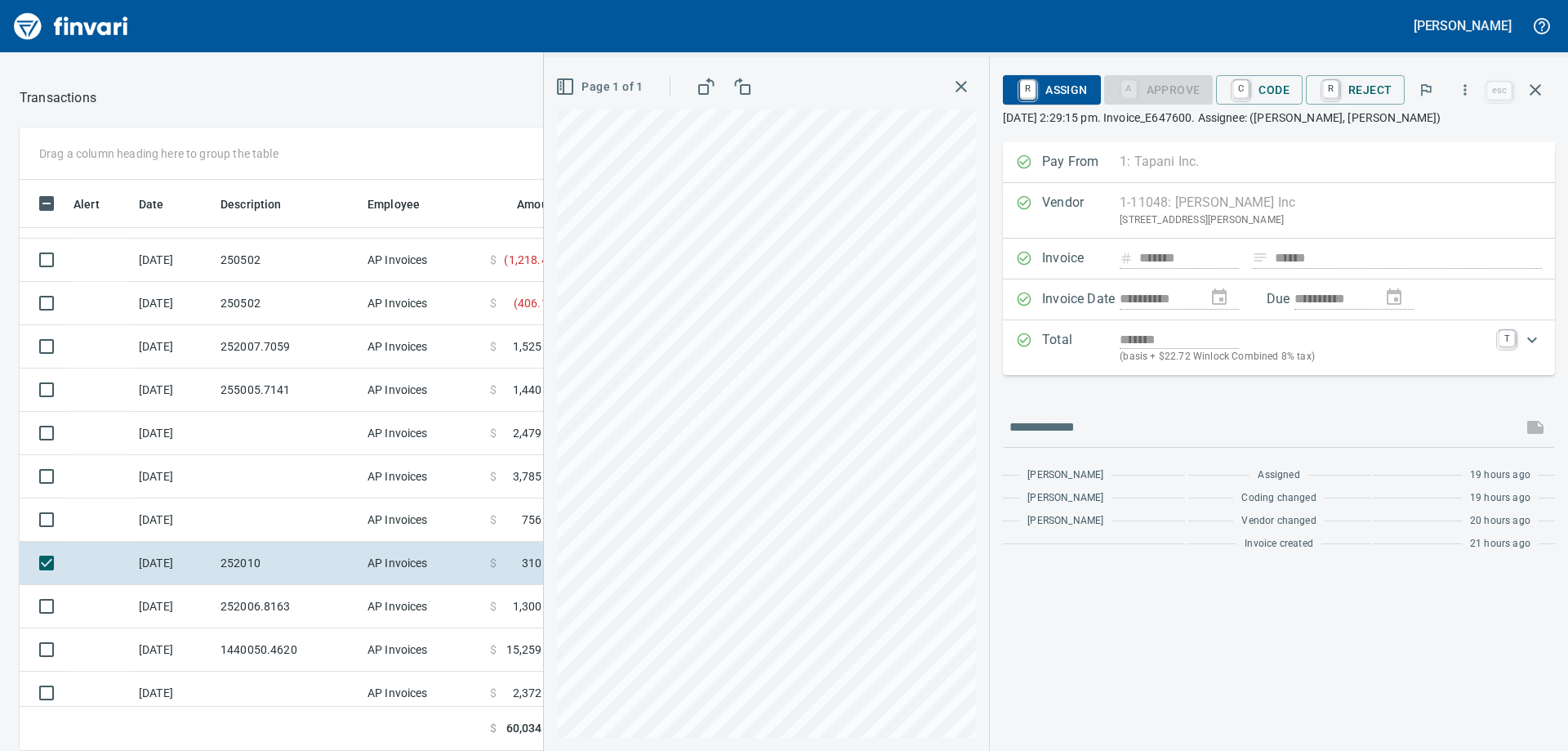
scroll to position [419, 0]
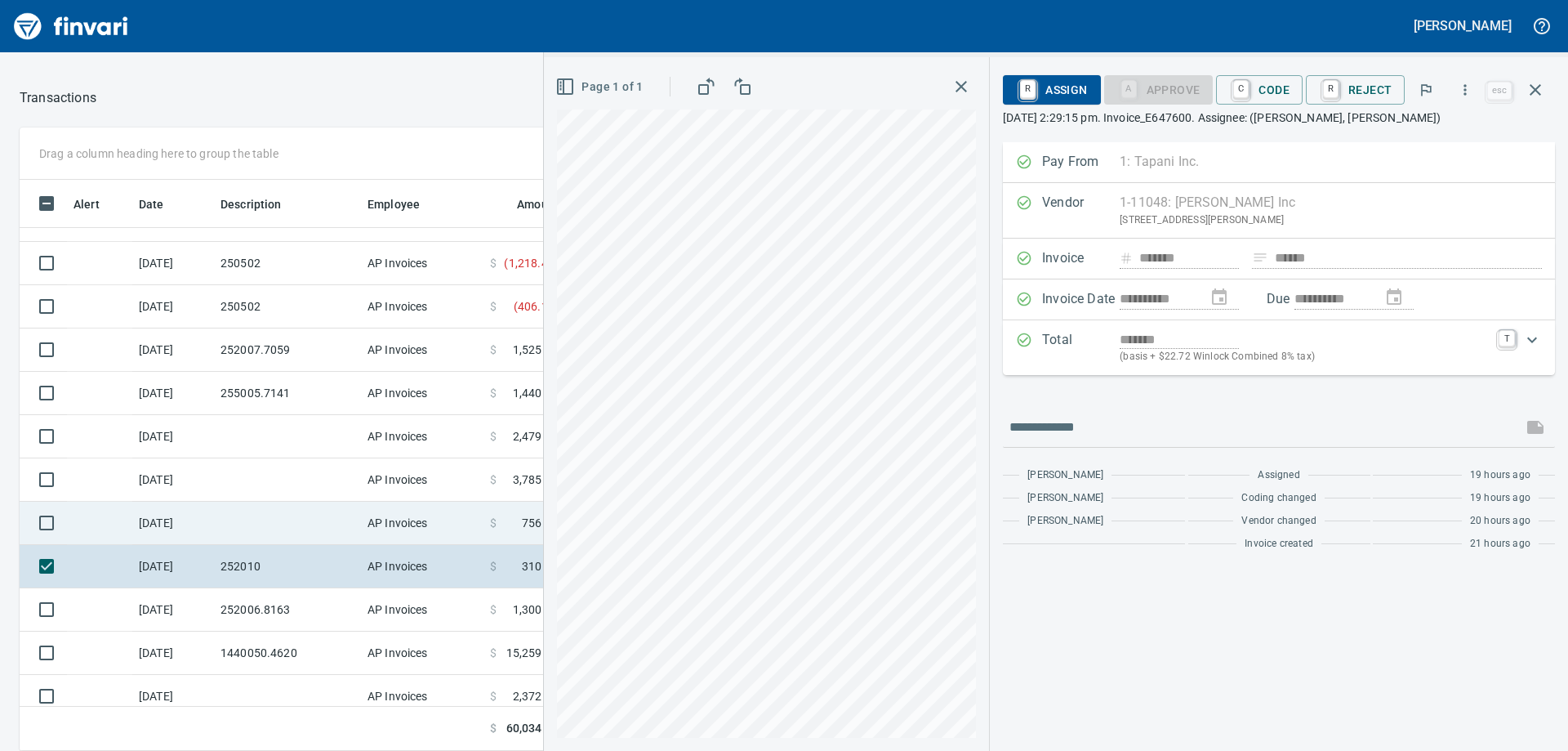
click at [250, 527] on td at bounding box center [287, 523] width 147 height 43
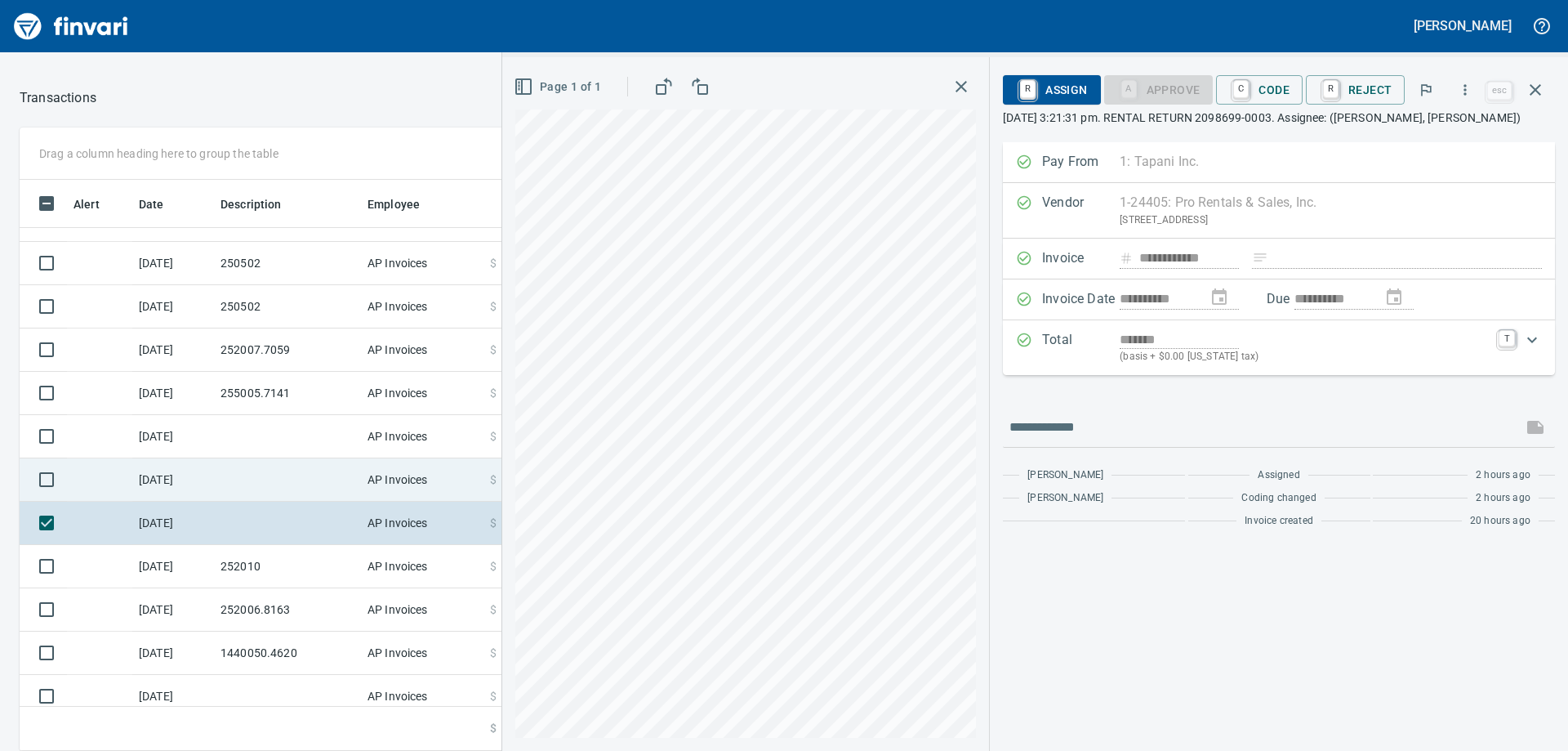
click at [255, 470] on td at bounding box center [287, 480] width 147 height 43
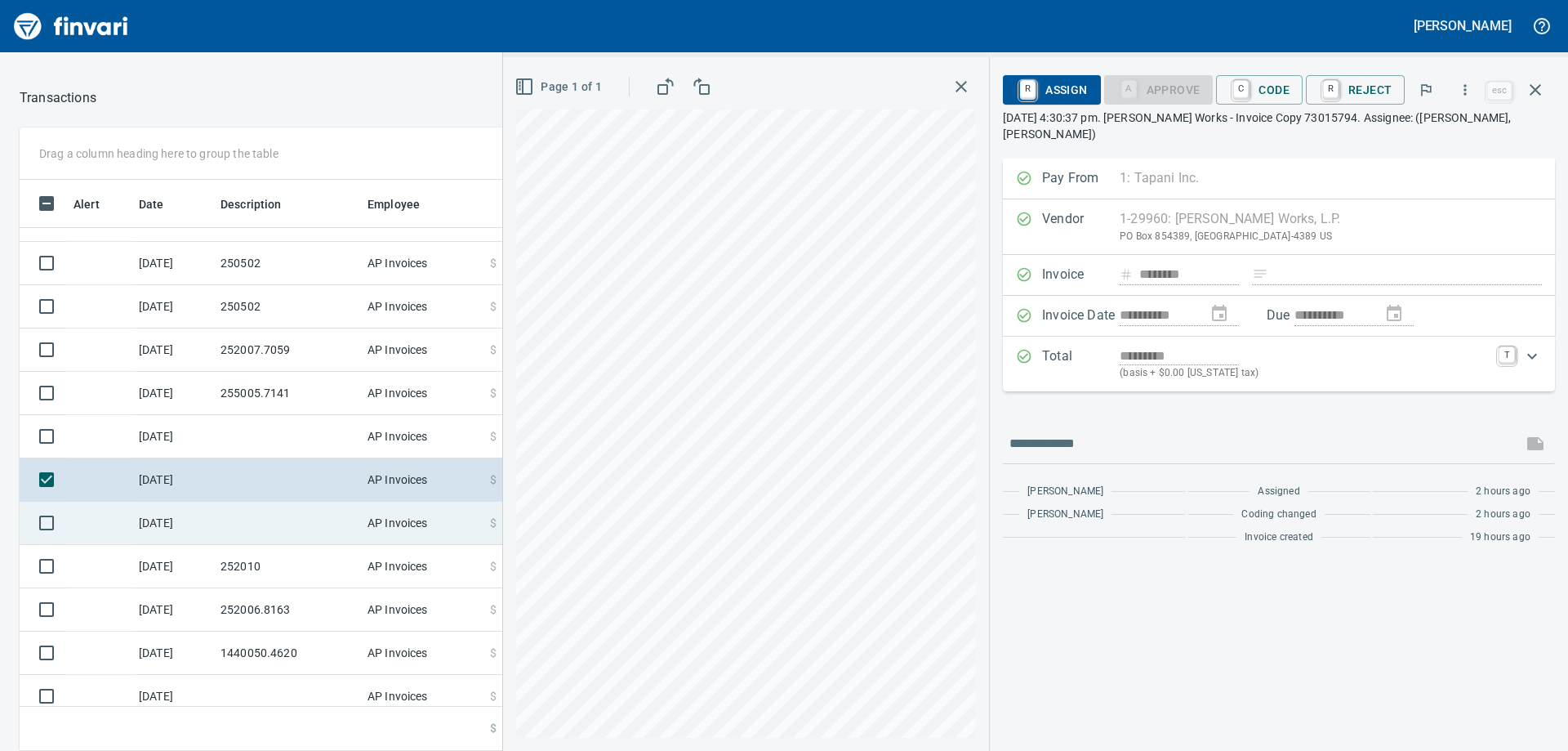
click at [245, 513] on td at bounding box center [287, 523] width 147 height 43
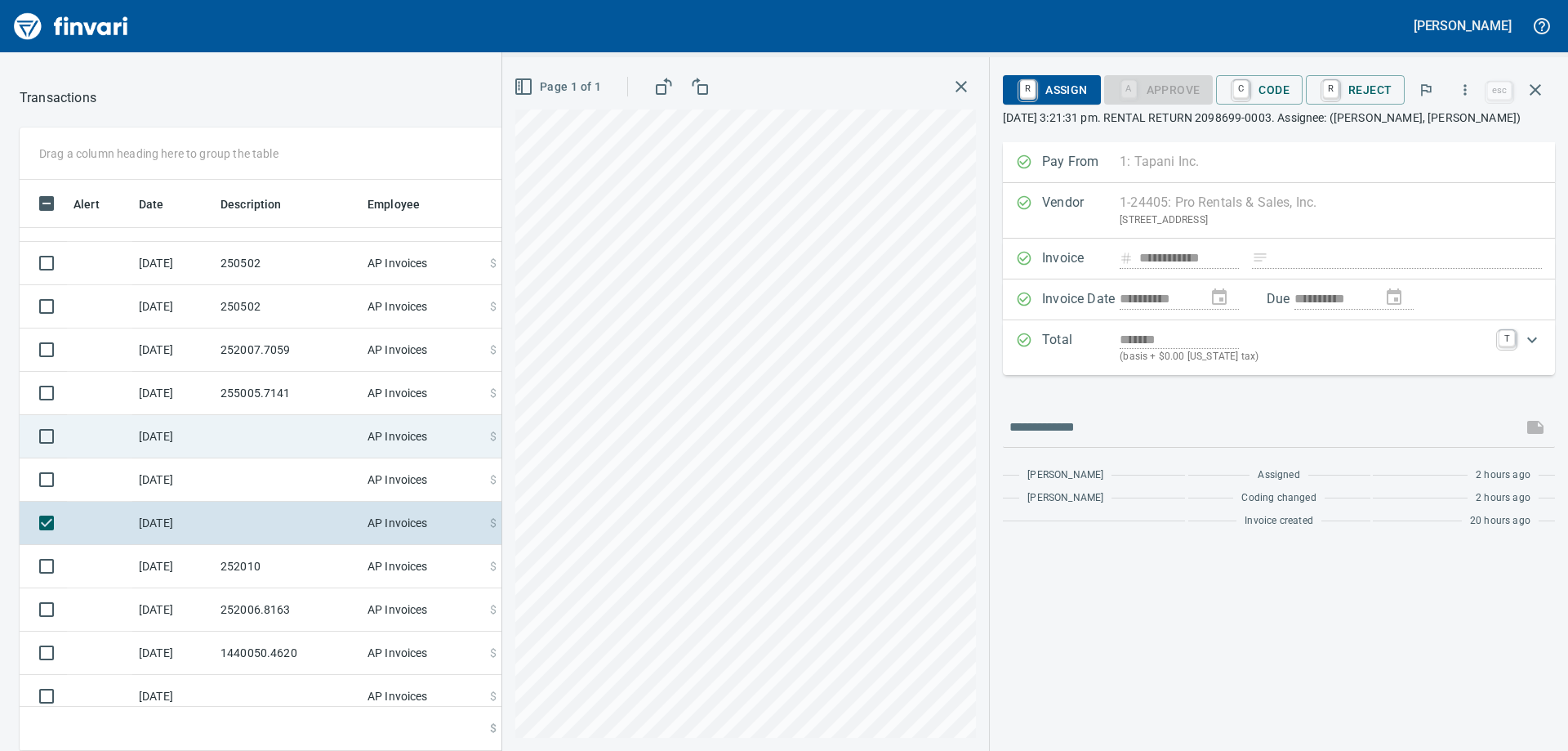
click at [215, 438] on td at bounding box center [287, 437] width 147 height 43
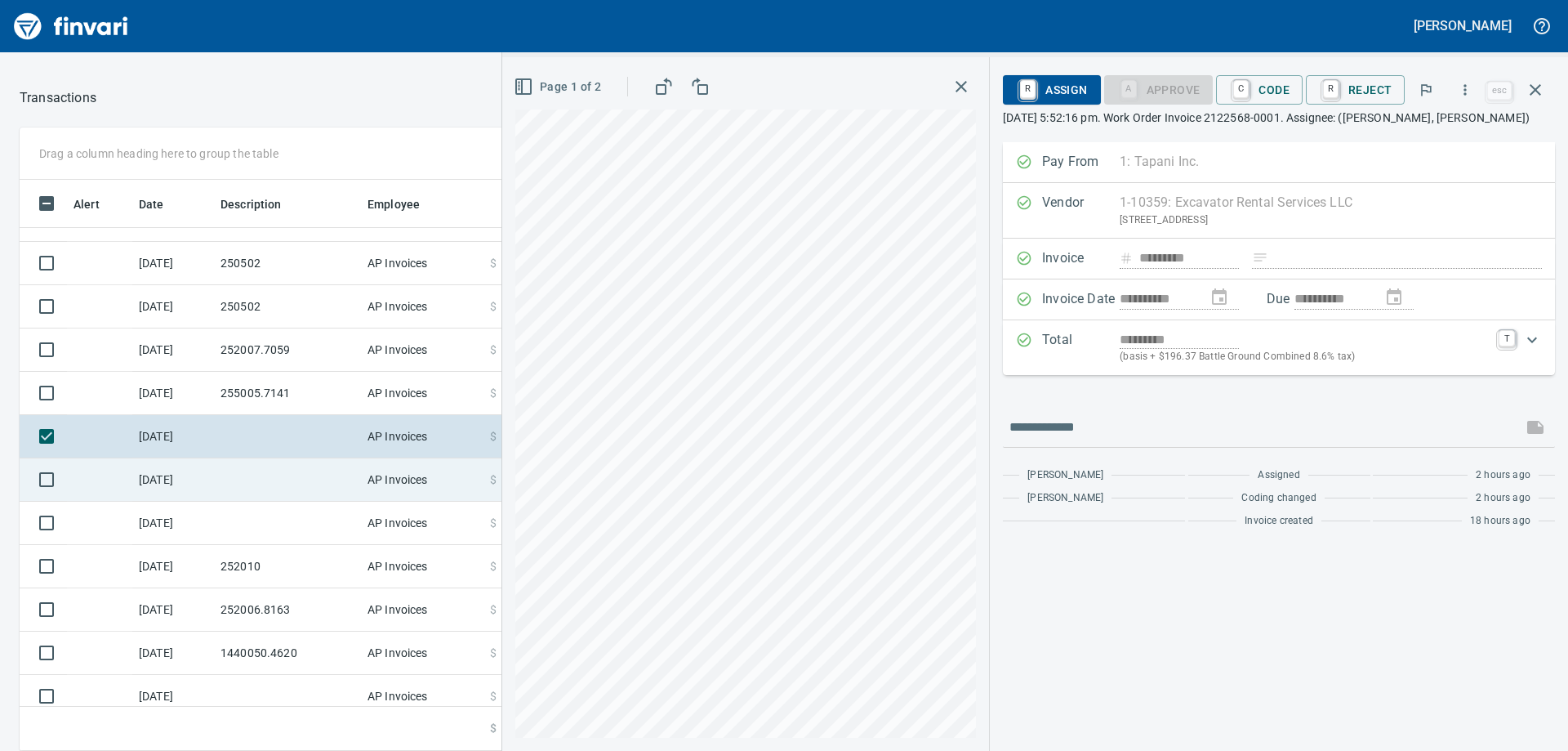
click at [239, 472] on td at bounding box center [287, 480] width 147 height 43
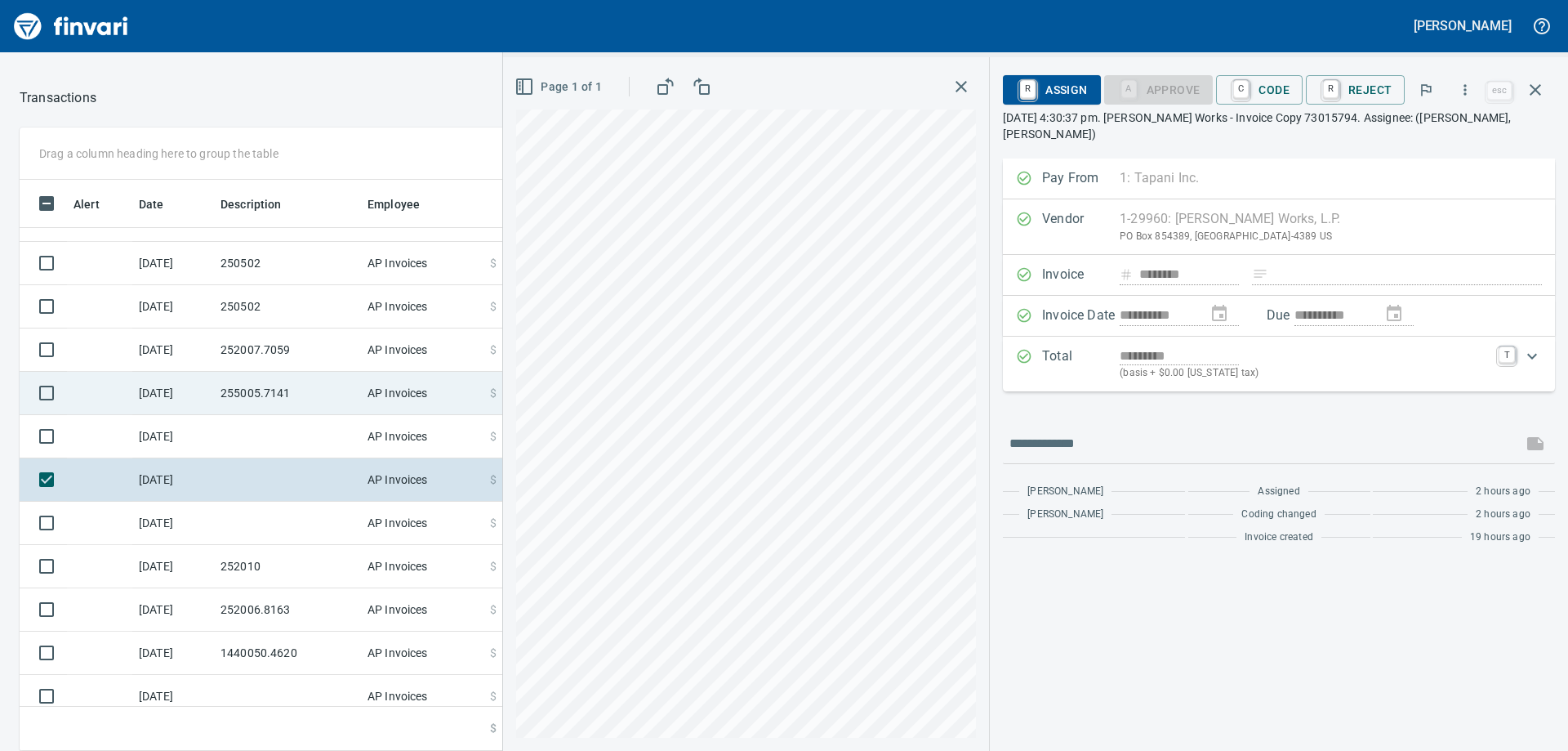
click at [244, 383] on td "255005.7141" at bounding box center [287, 393] width 147 height 43
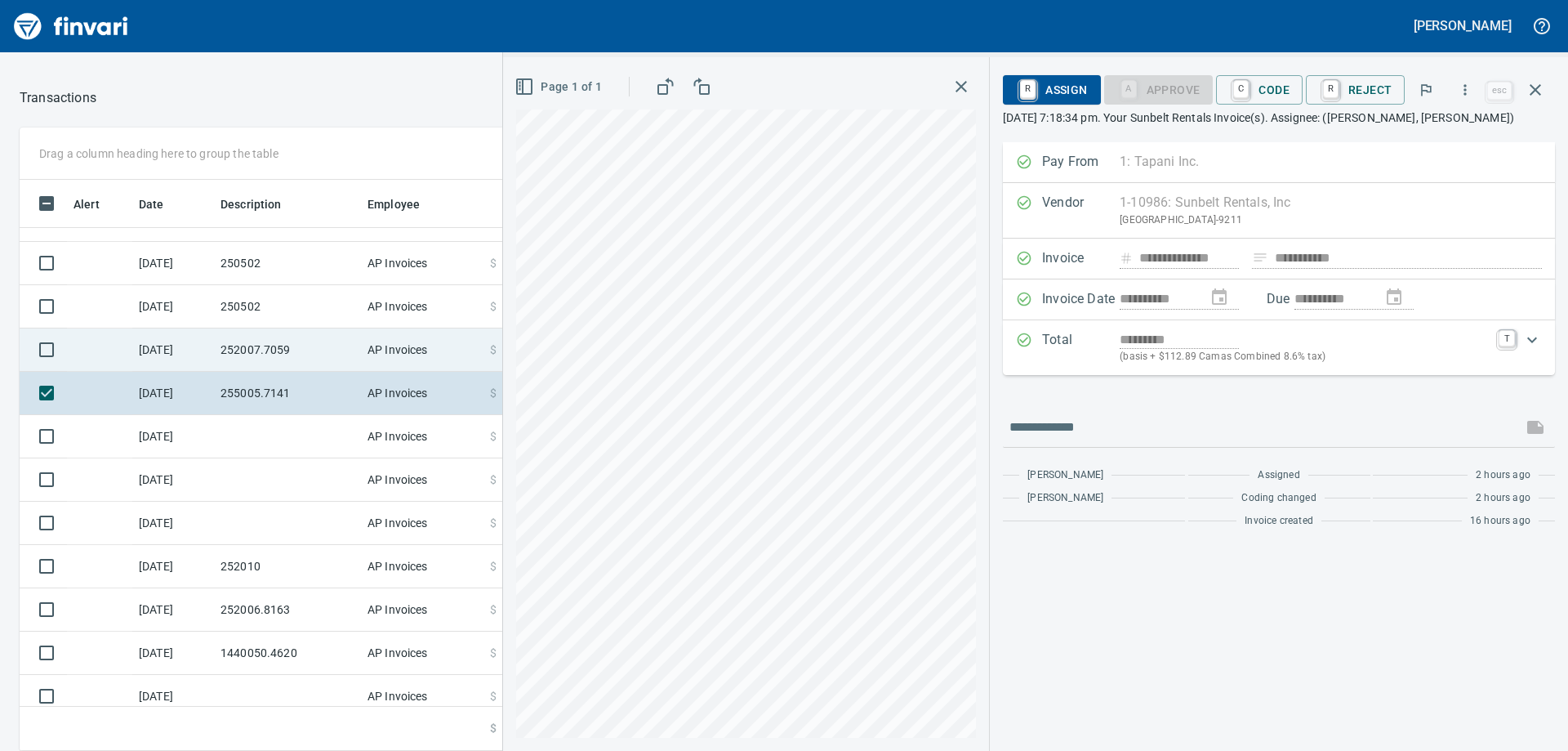
click at [251, 352] on td "252007.7059" at bounding box center [287, 350] width 147 height 43
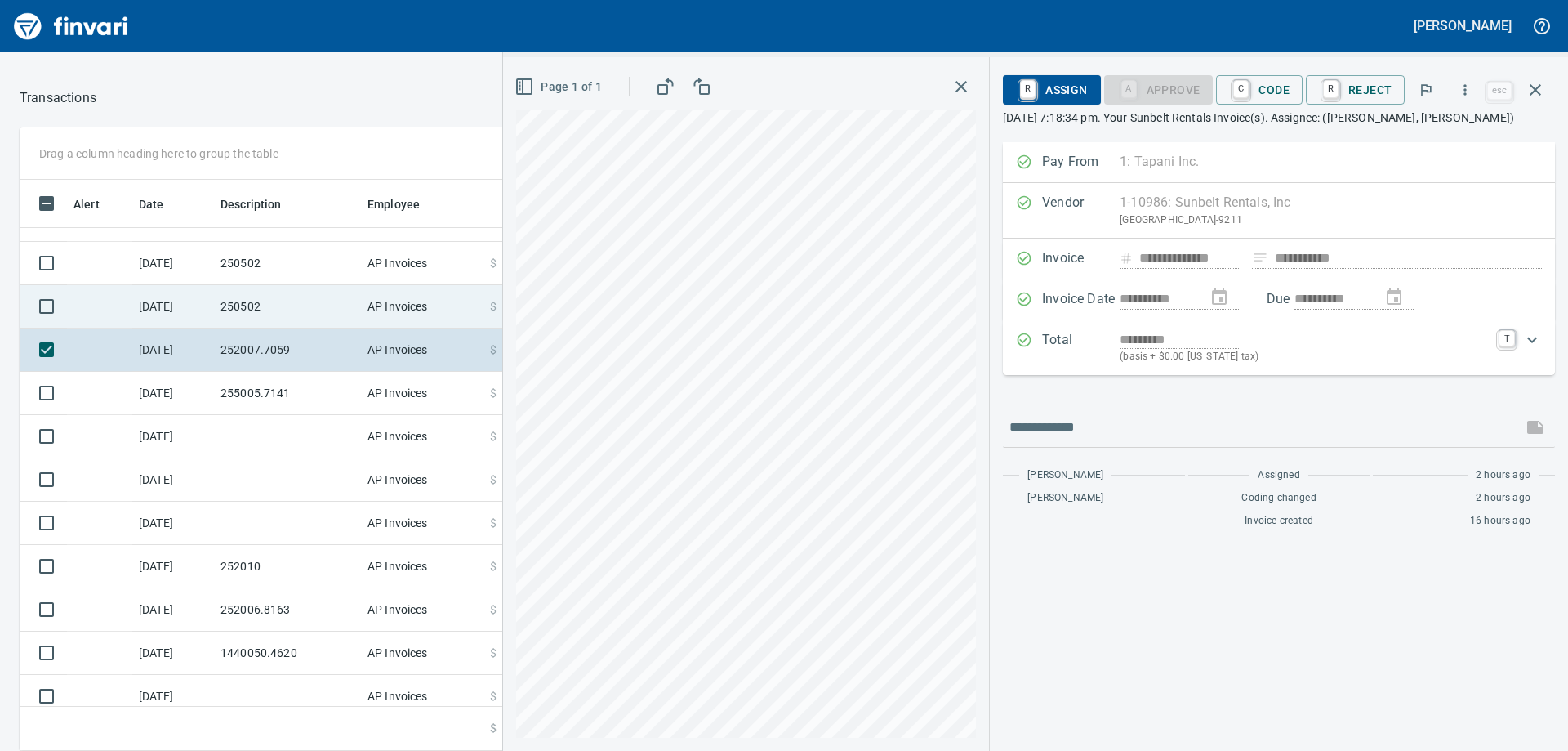
click at [255, 305] on td "250502" at bounding box center [287, 306] width 147 height 43
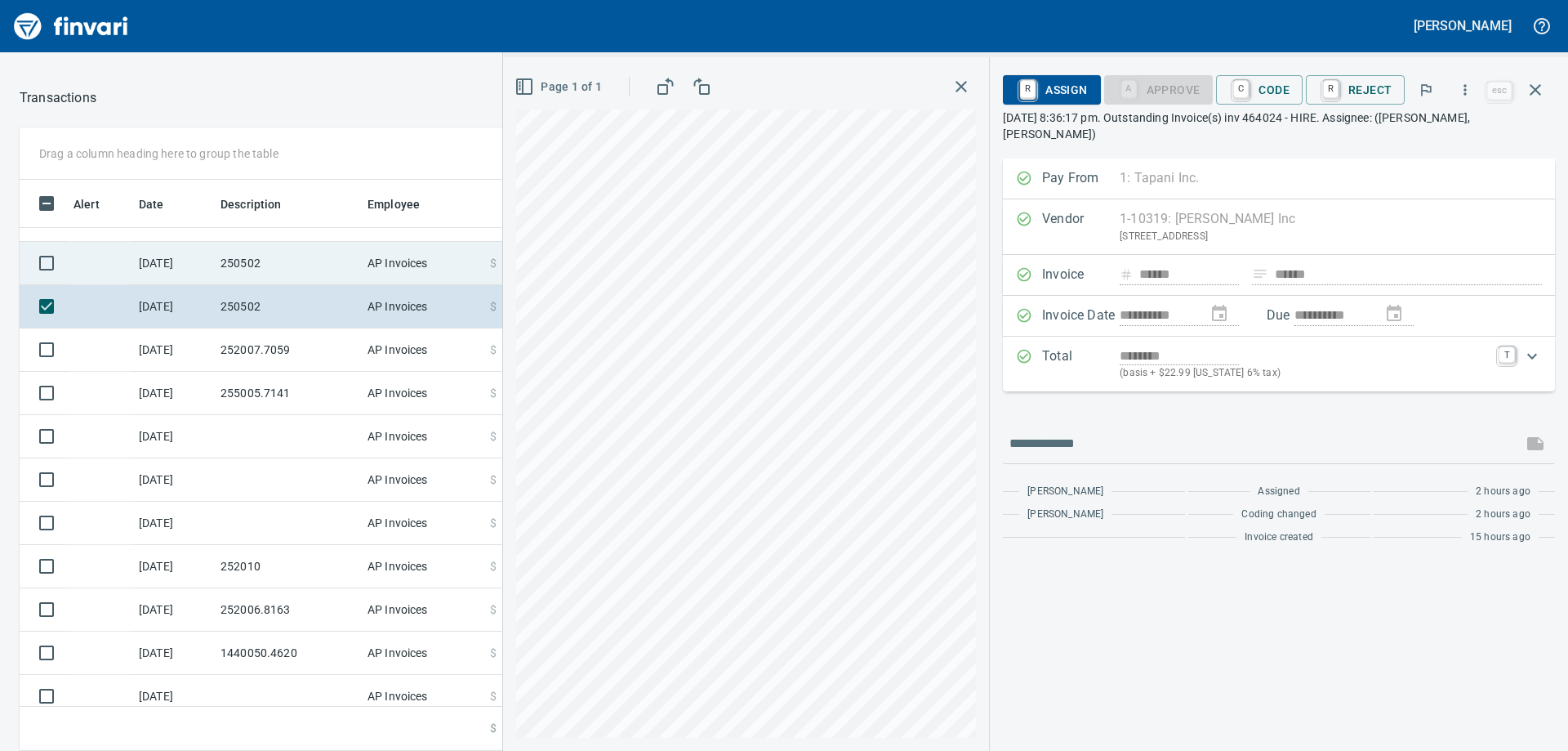
click at [255, 265] on td "250502" at bounding box center [287, 263] width 147 height 43
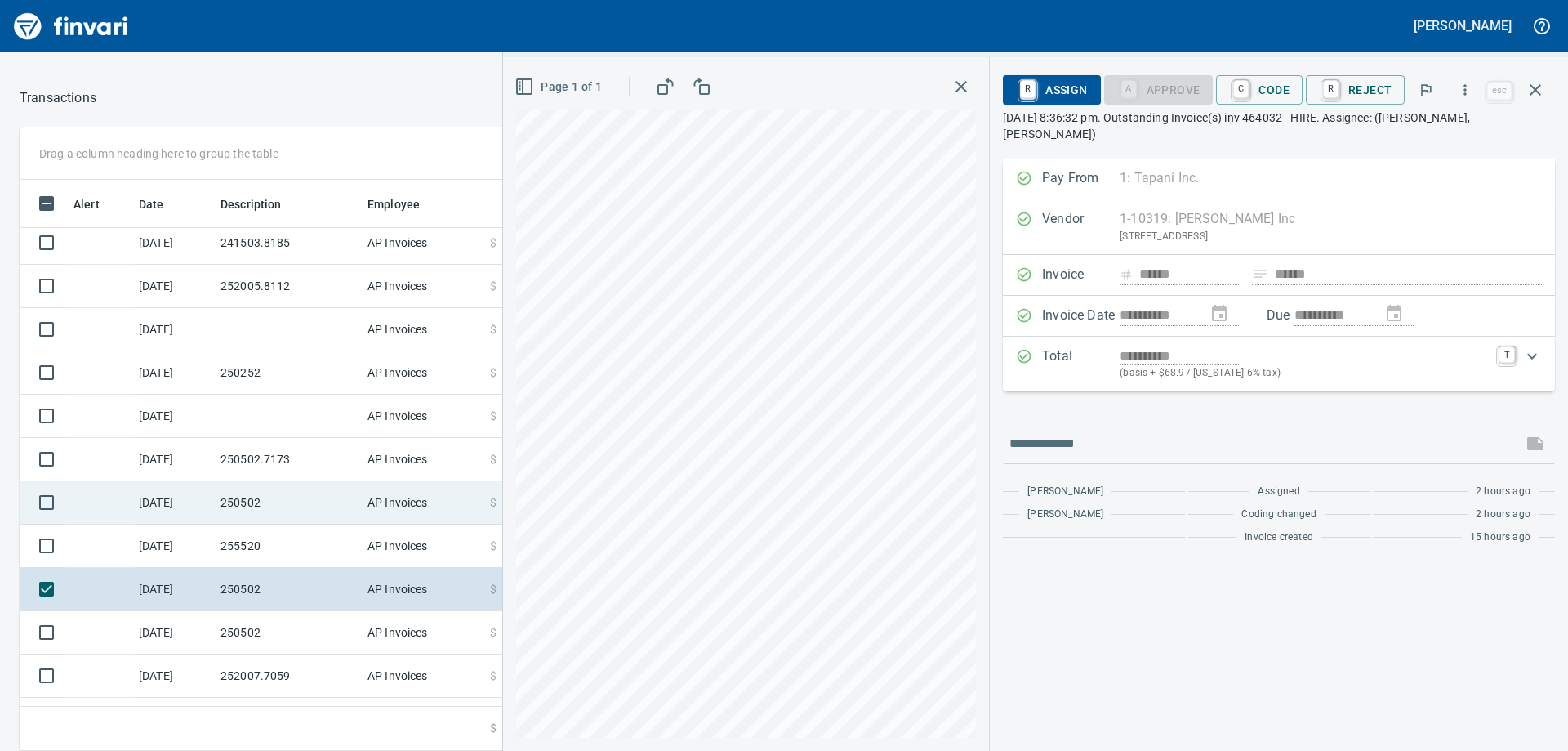
scroll to position [93, 0]
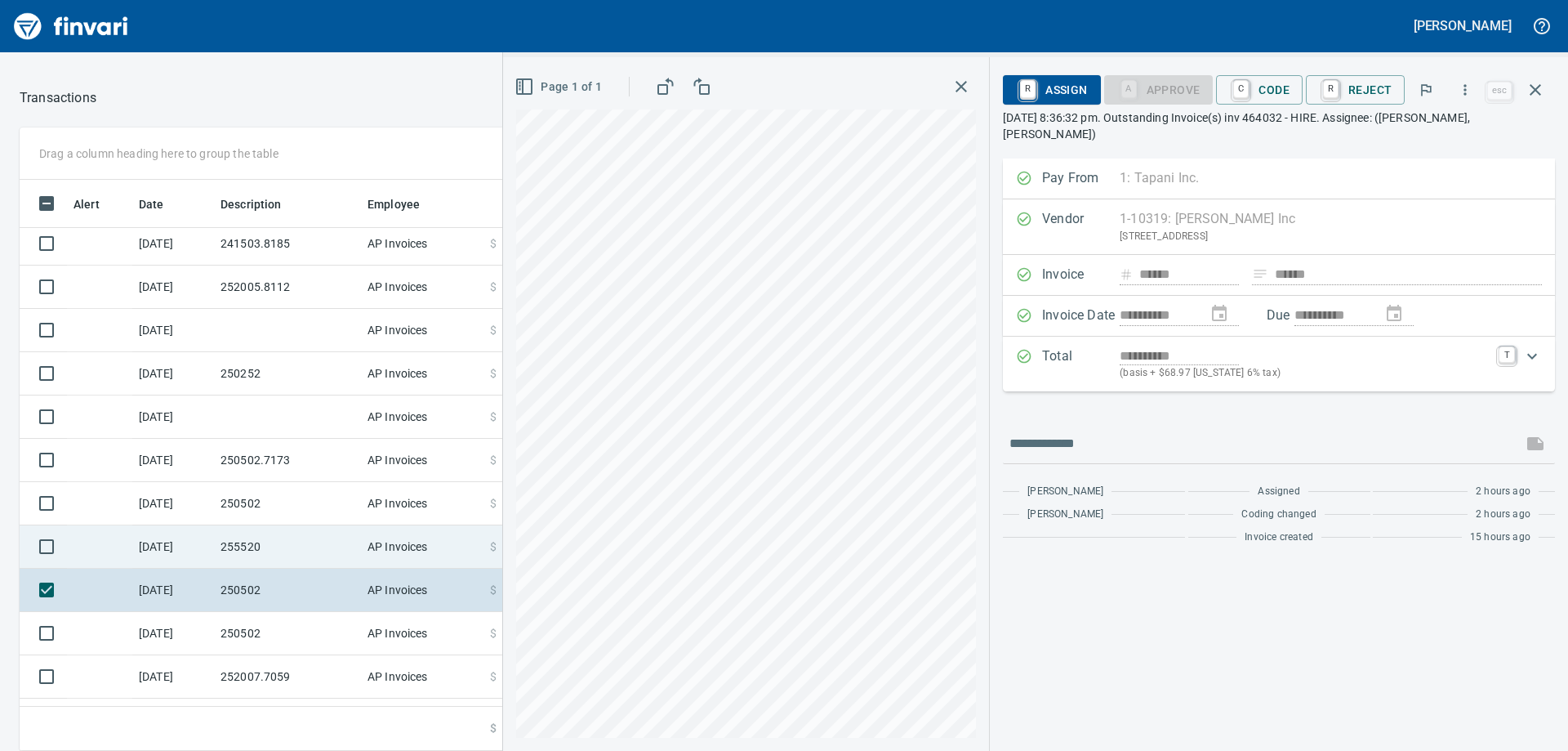
click at [255, 537] on td "255520" at bounding box center [287, 547] width 147 height 43
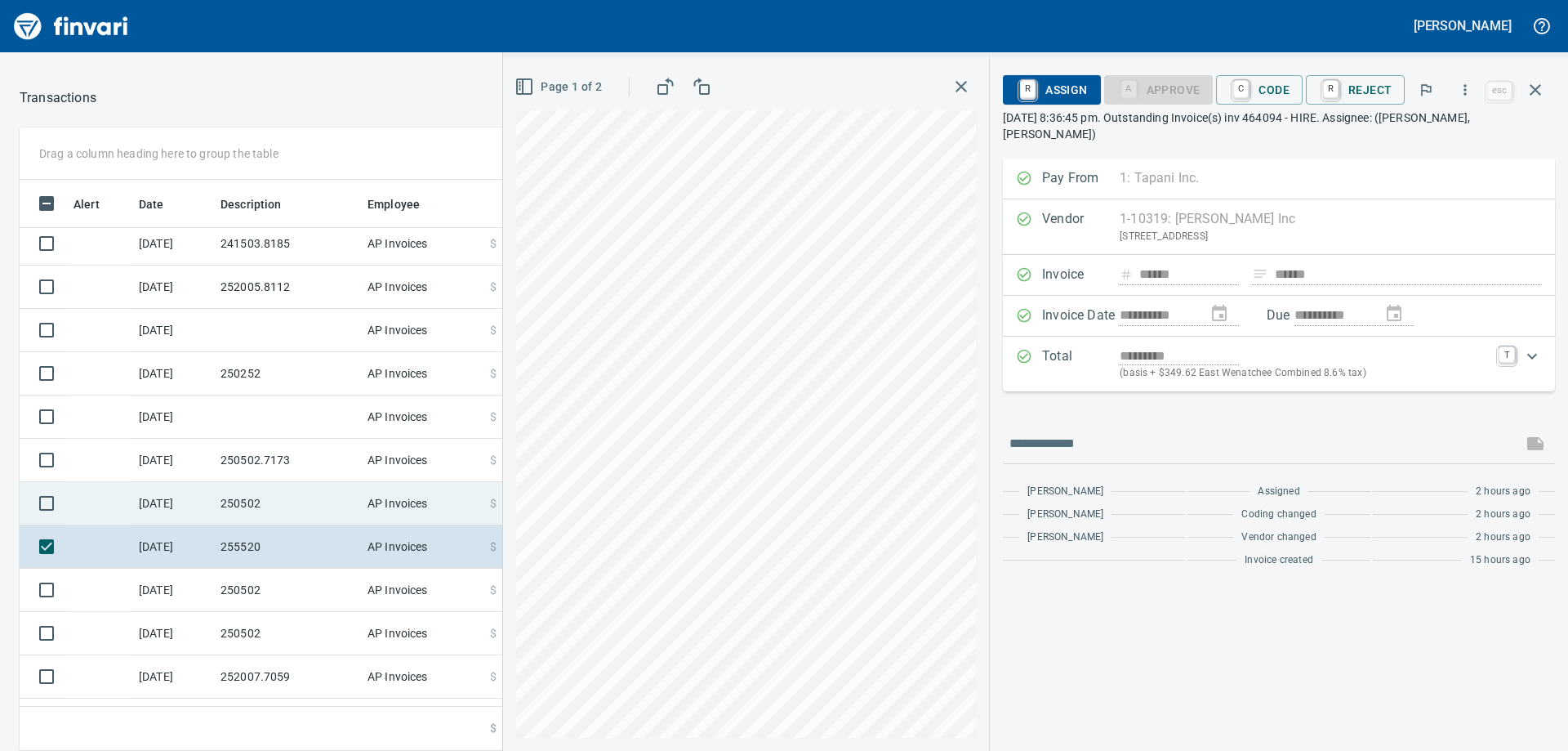
click at [261, 494] on td "250502" at bounding box center [287, 503] width 147 height 43
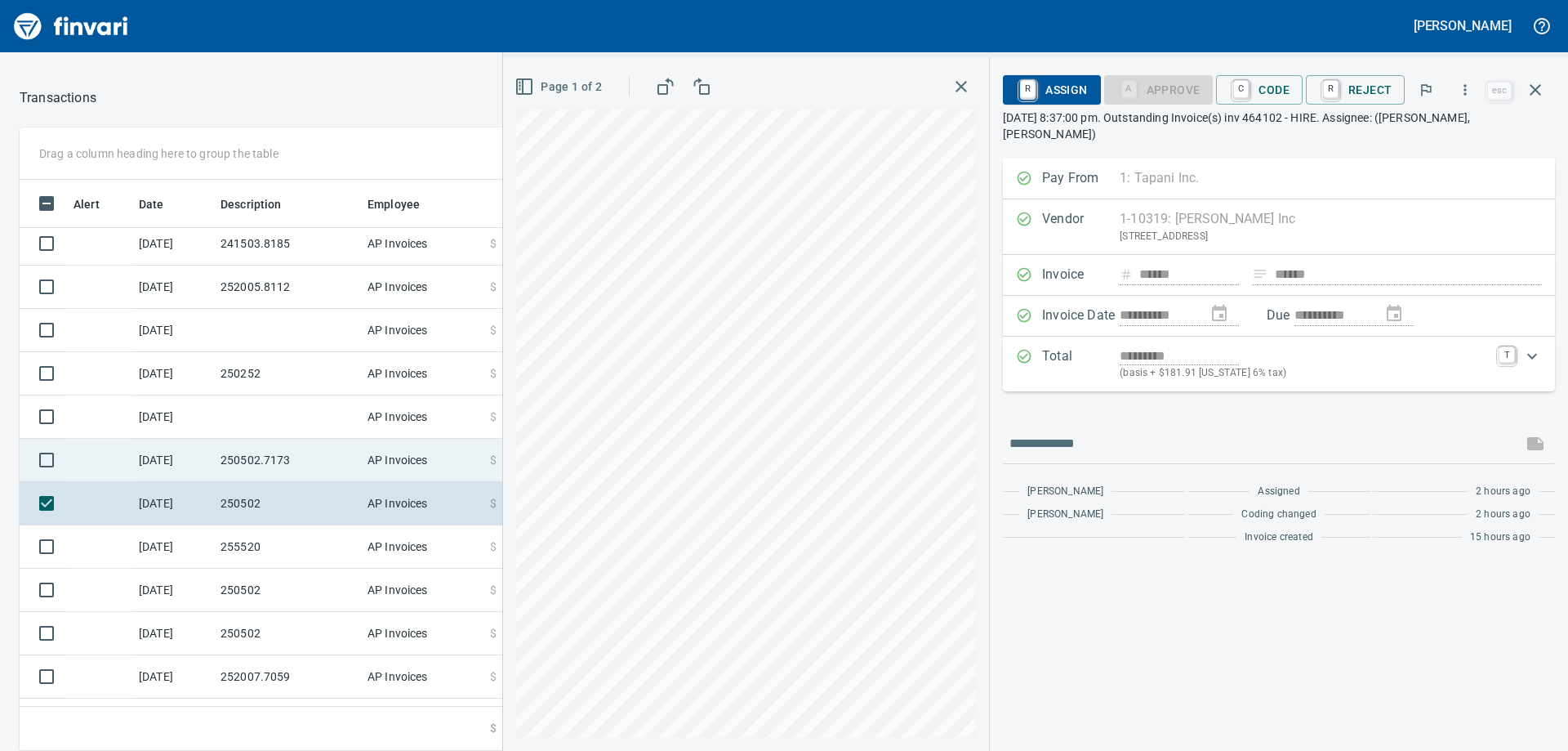
click at [263, 455] on td "250502.7173" at bounding box center [287, 460] width 147 height 43
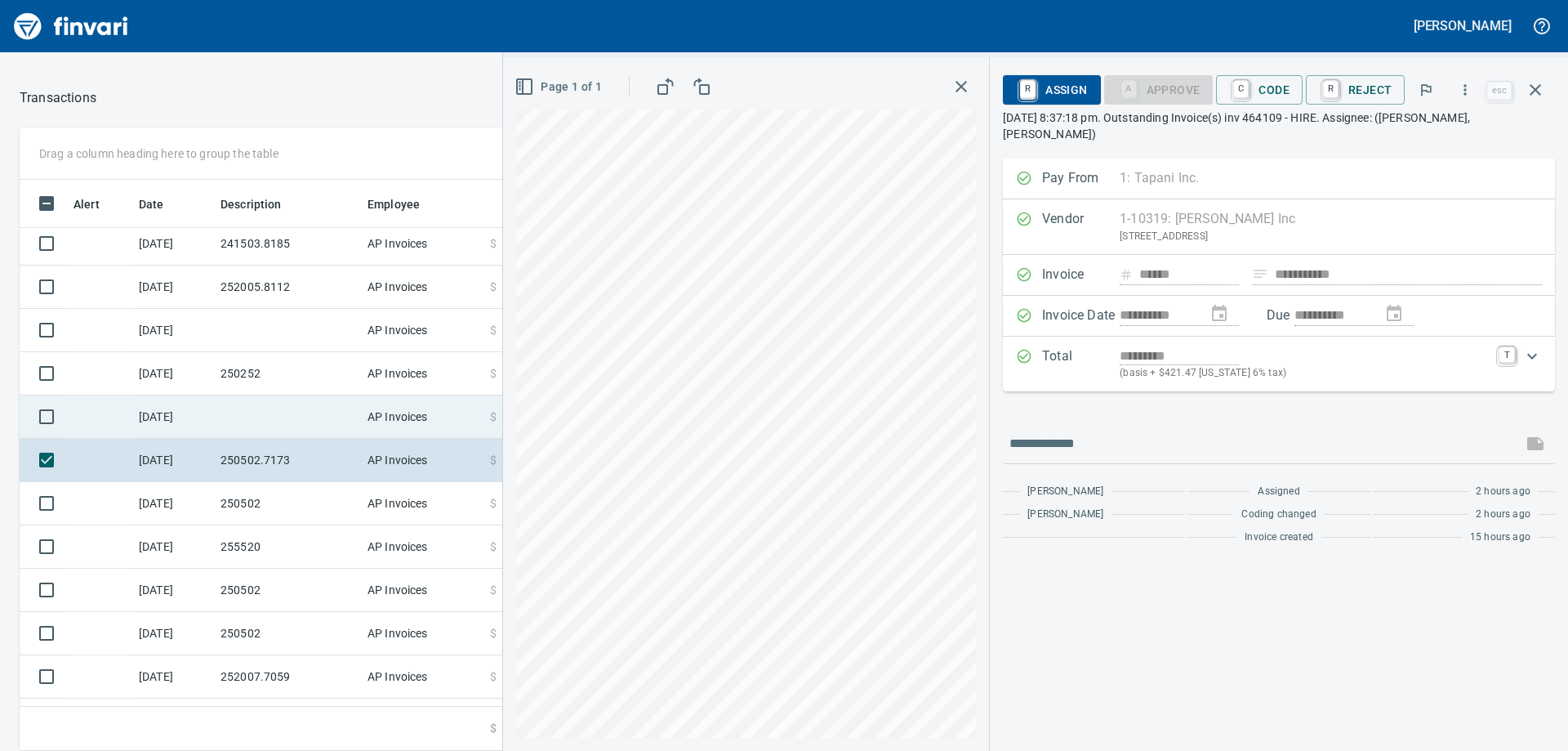
click at [263, 417] on td at bounding box center [287, 416] width 147 height 43
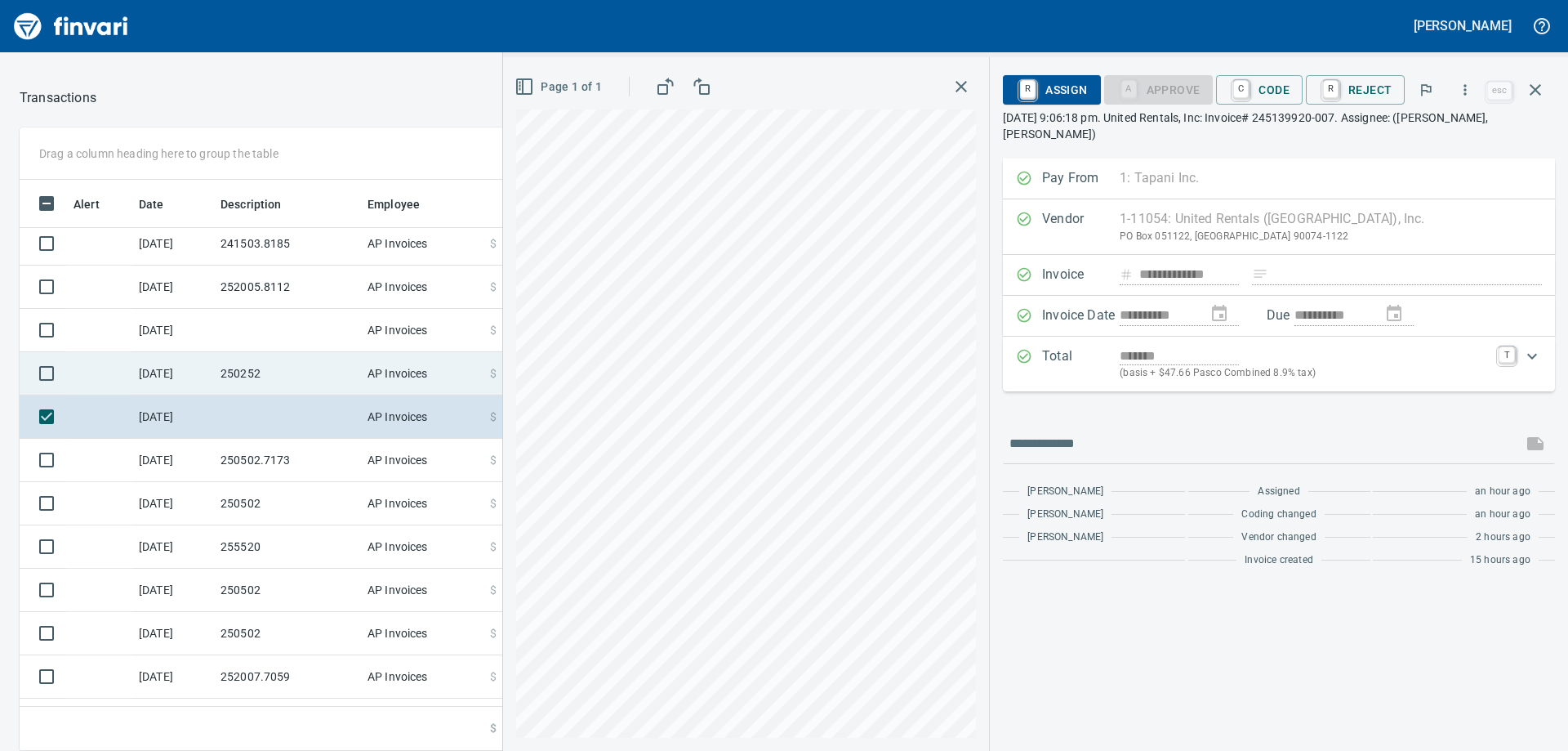
click at [268, 374] on td "250252" at bounding box center [287, 374] width 147 height 43
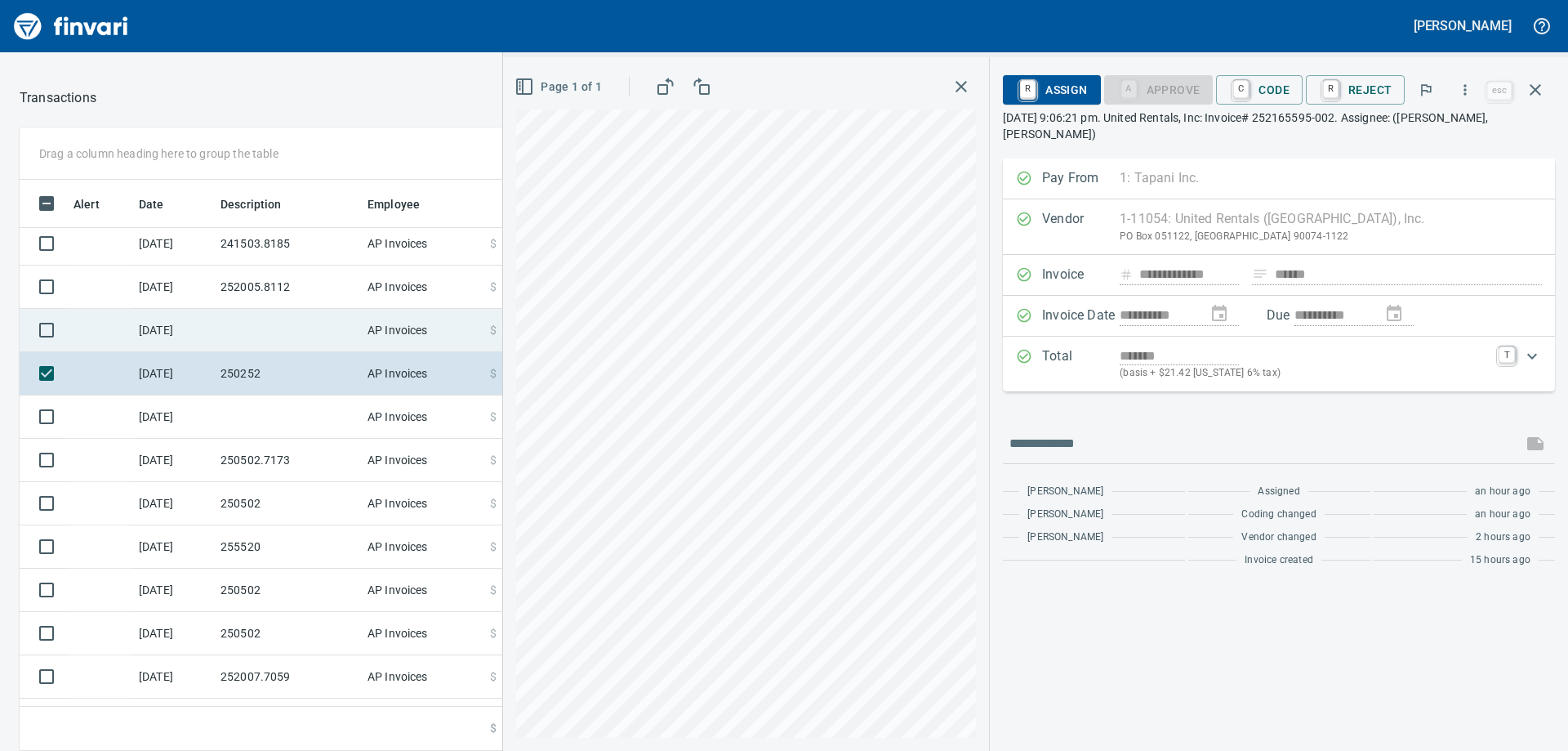
click at [249, 332] on td at bounding box center [287, 331] width 147 height 43
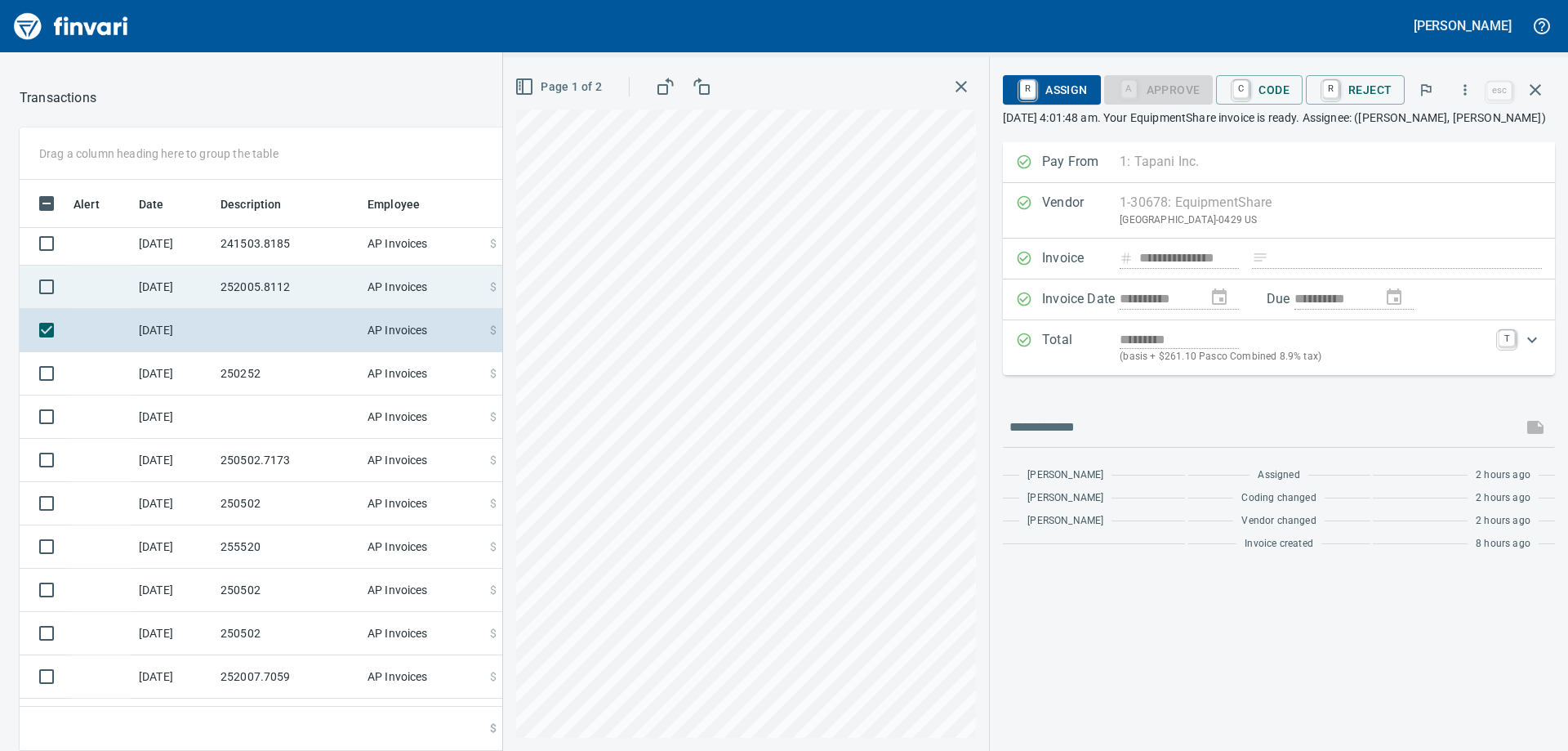
click at [266, 284] on td "252005.8112" at bounding box center [287, 287] width 147 height 43
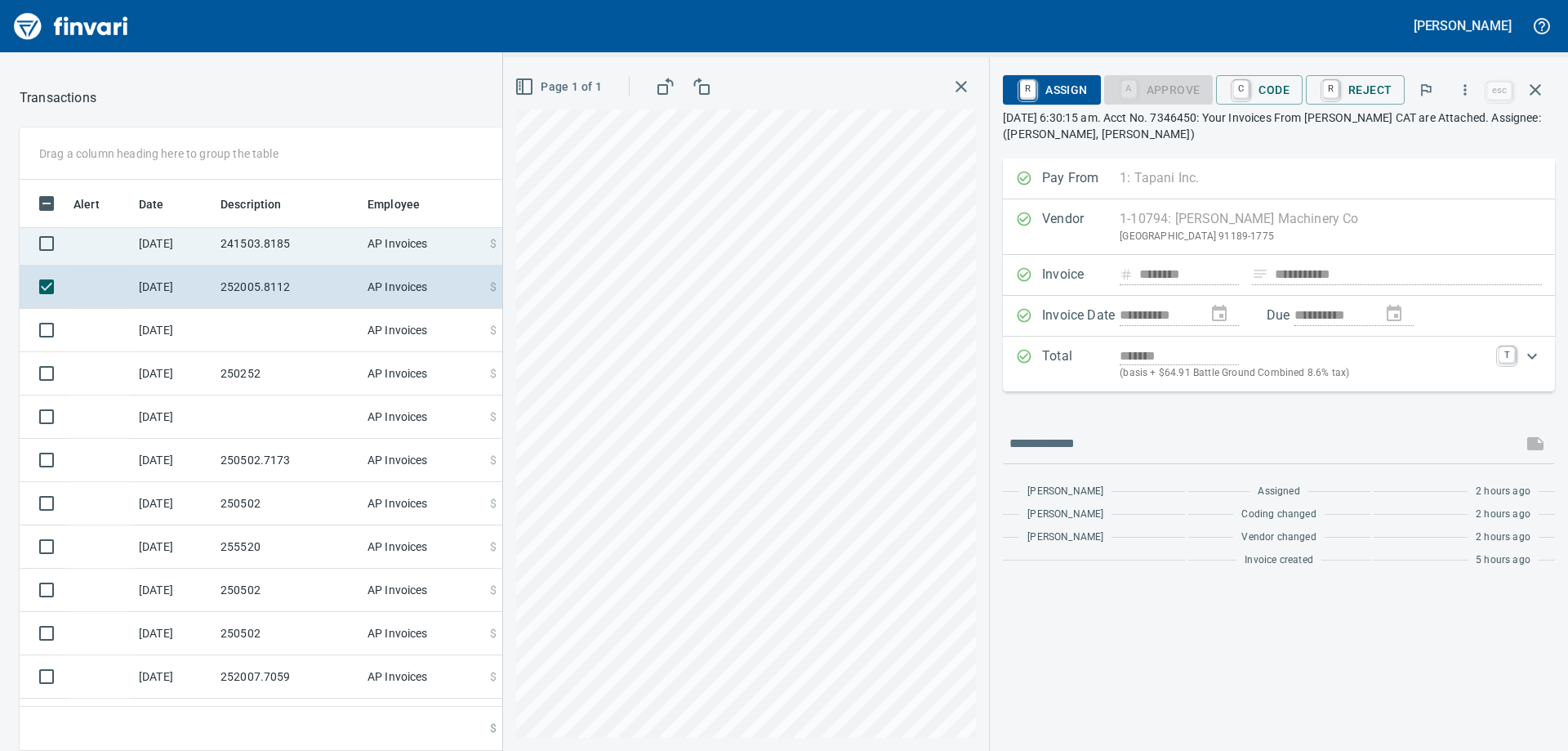
click at [274, 245] on td "241503.8185" at bounding box center [287, 244] width 147 height 43
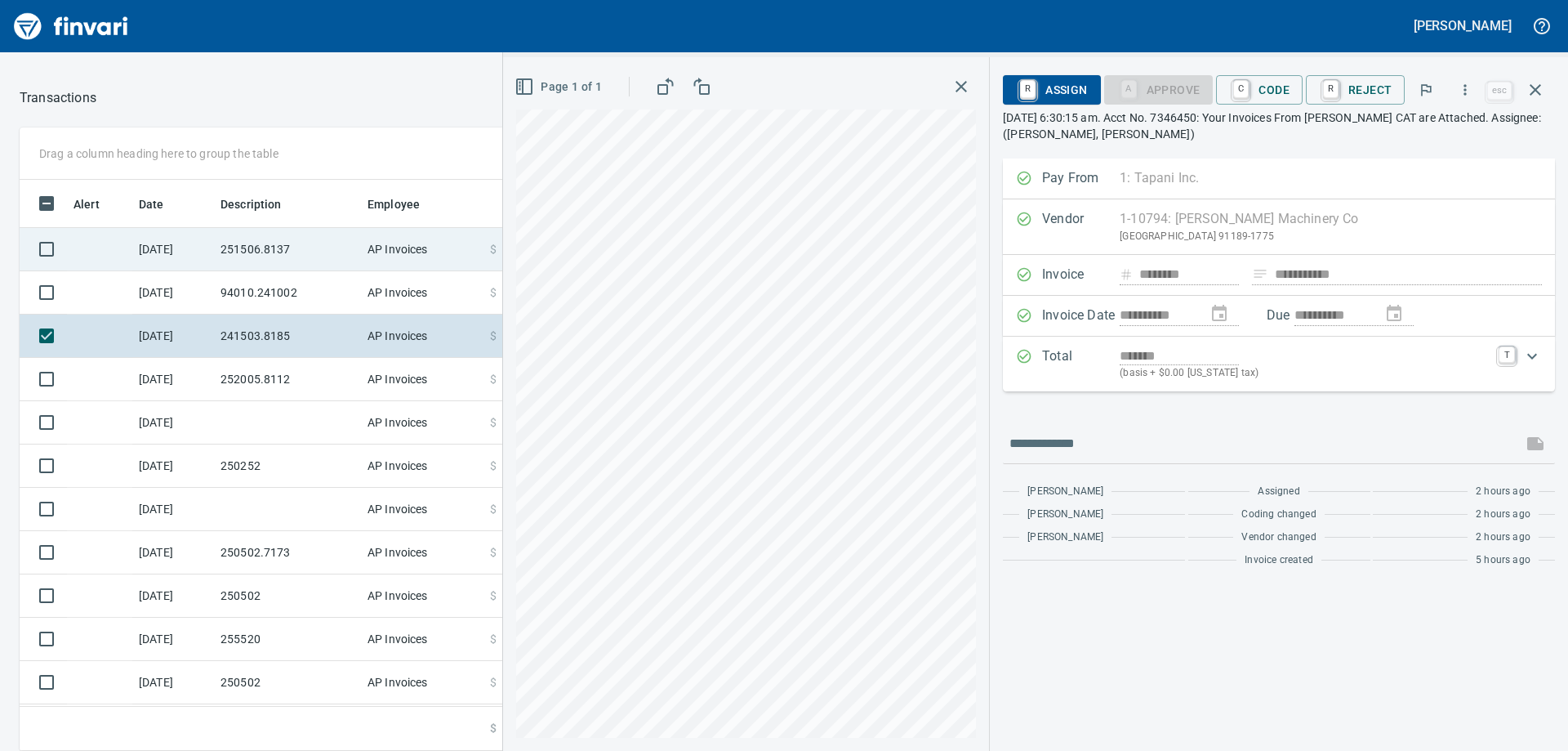
click at [281, 262] on td "251506.8137" at bounding box center [287, 250] width 147 height 43
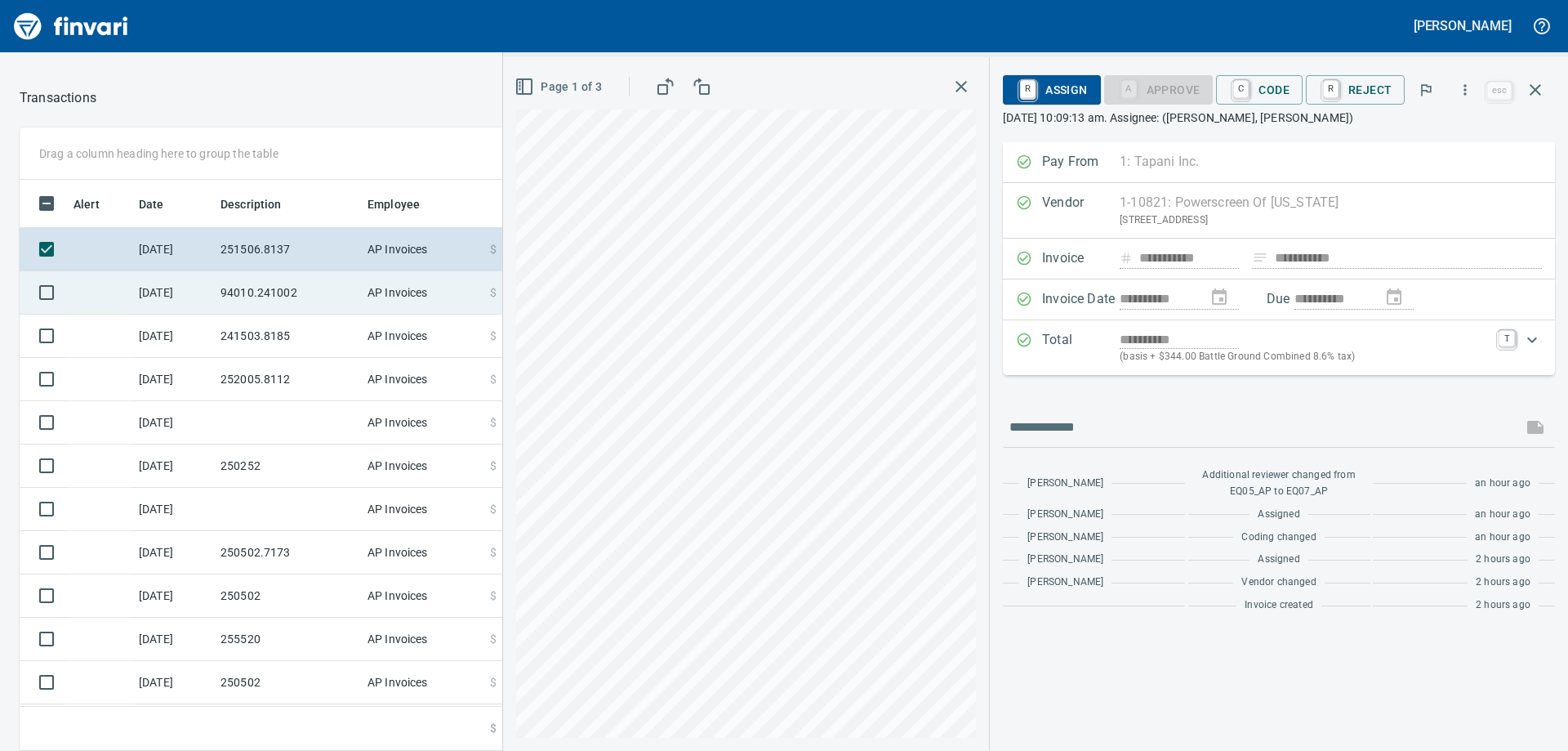
click at [279, 288] on td "94010.241002" at bounding box center [287, 293] width 147 height 43
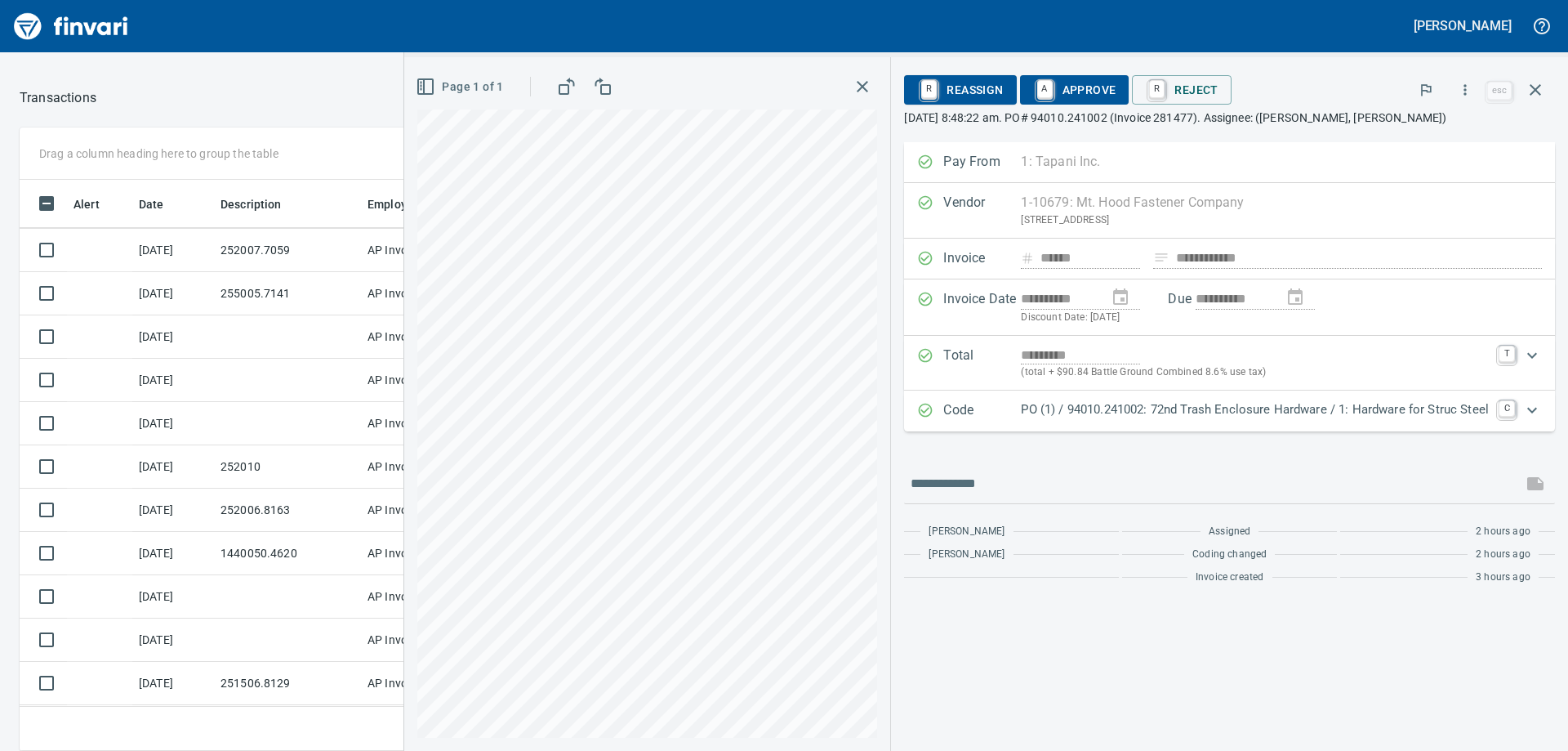
scroll to position [746, 0]
click at [207, 115] on div at bounding box center [391, 98] width 589 height 39
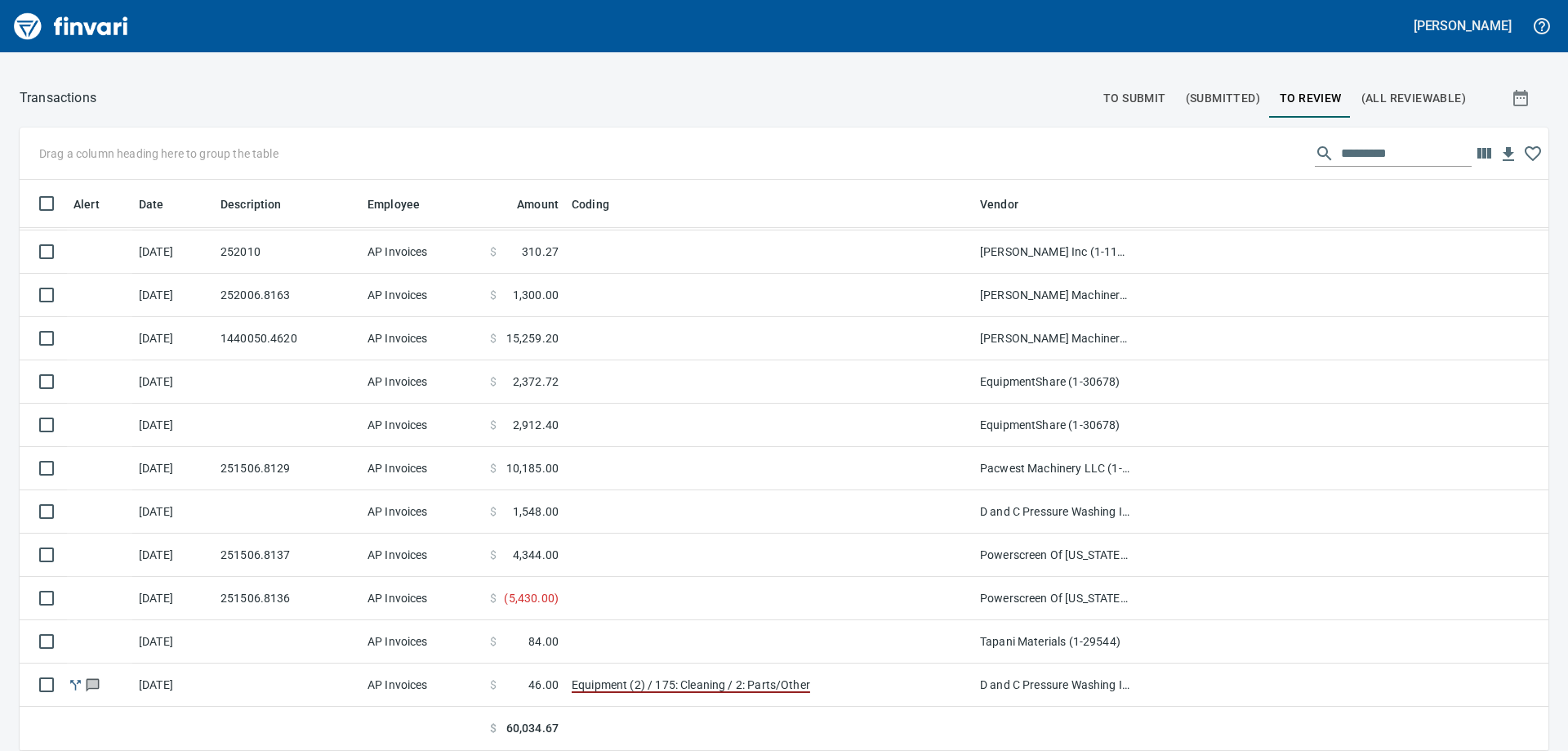
scroll to position [559, 1492]
click at [1477, 150] on icon "button" at bounding box center [1484, 153] width 14 height 11
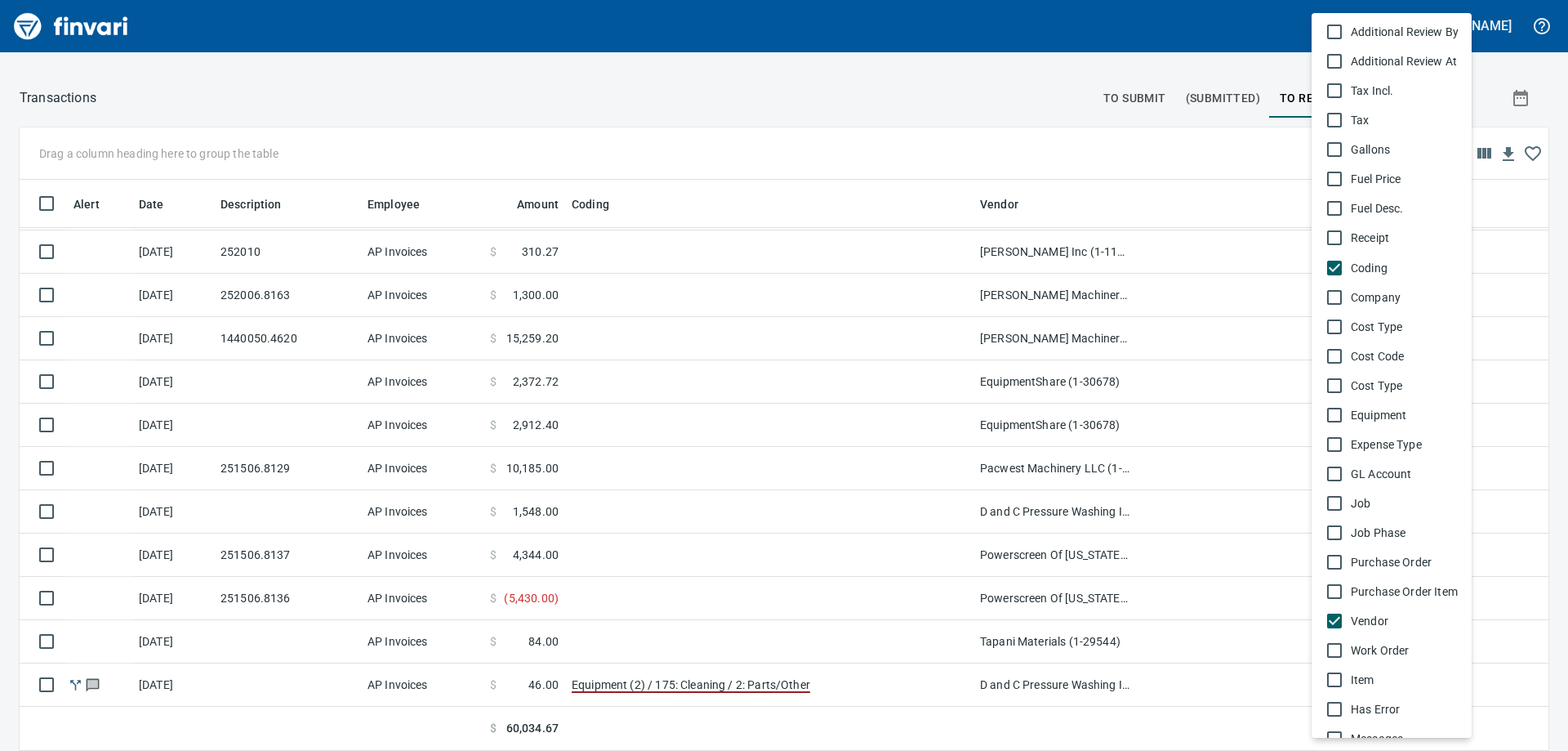
scroll to position [731, 0]
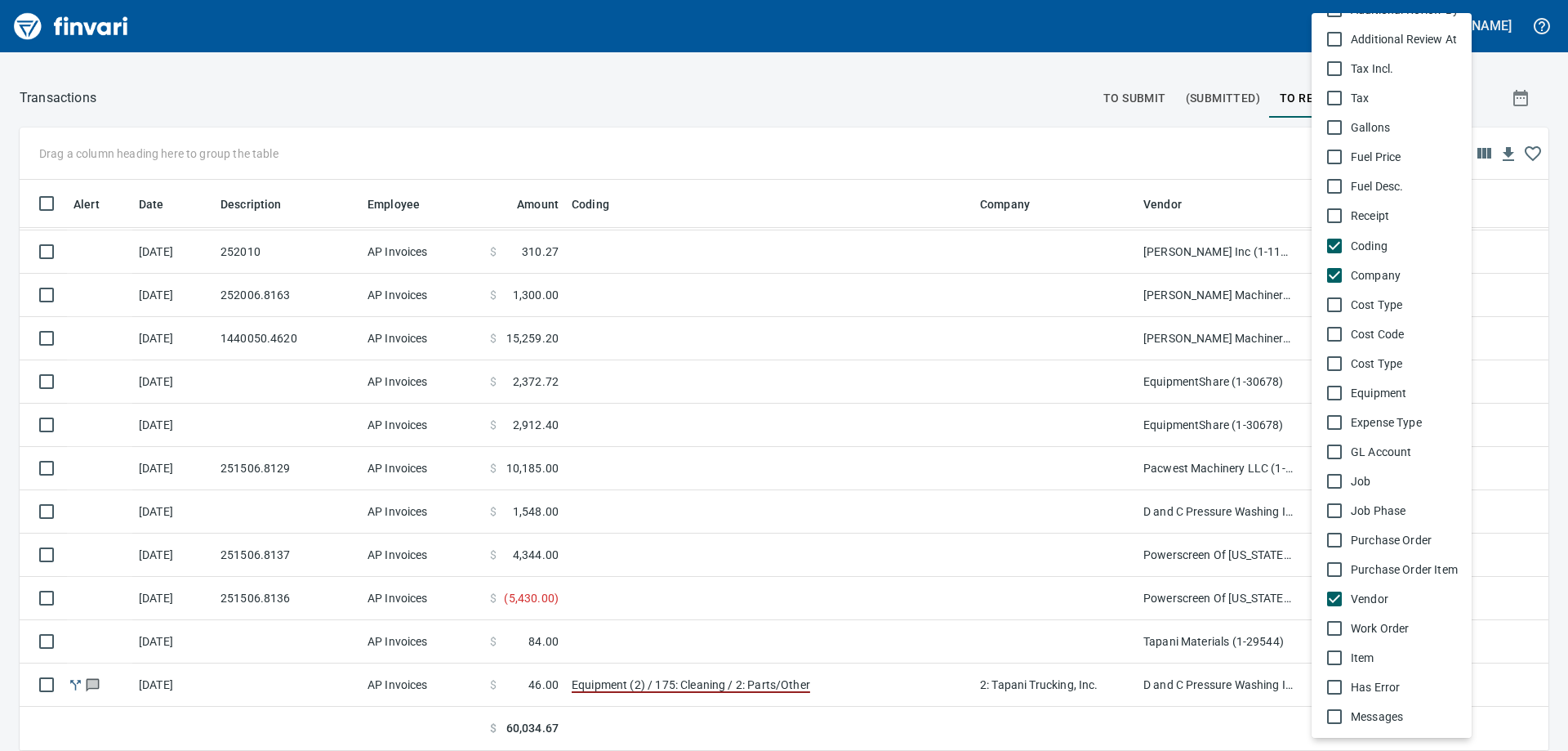
click at [942, 111] on div at bounding box center [784, 376] width 1568 height 751
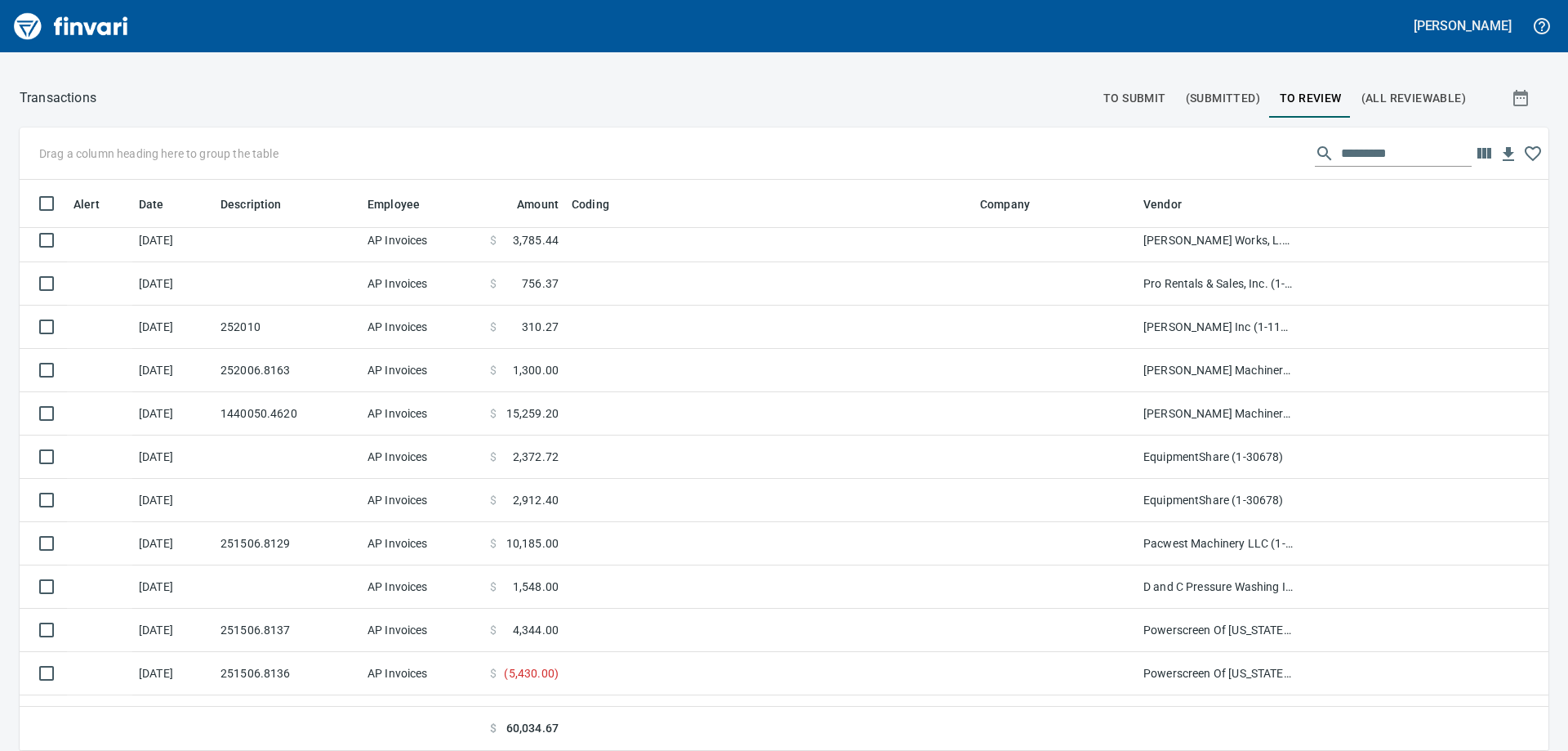
scroll to position [733, 0]
